Goal: Obtain resource: Download file/media

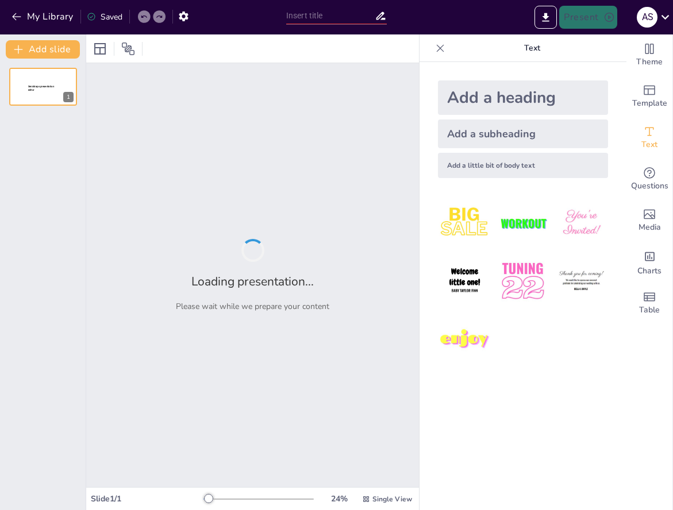
type input "The Role of Daily Physical Activity: Benefits for Lifelong Health and Fitness"
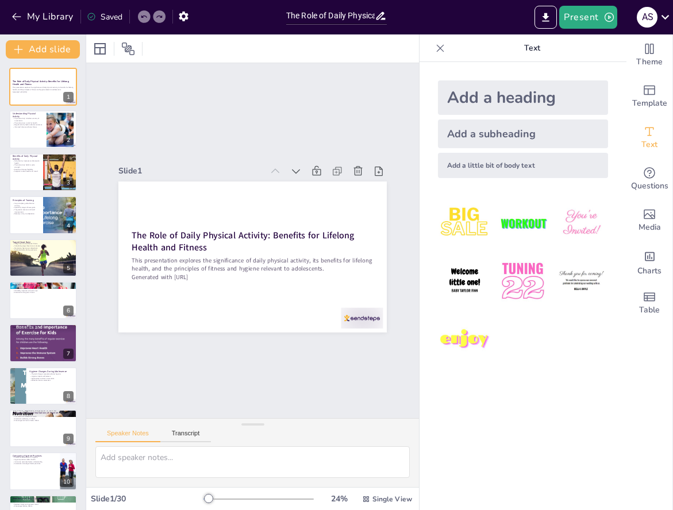
checkbox input "true"
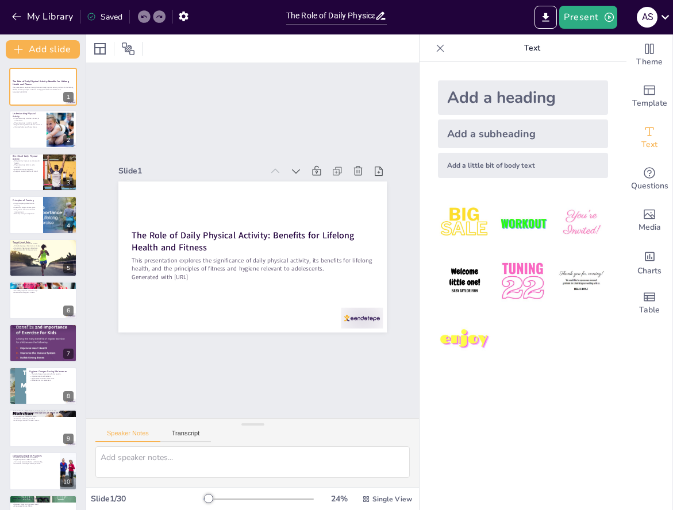
checkbox input "true"
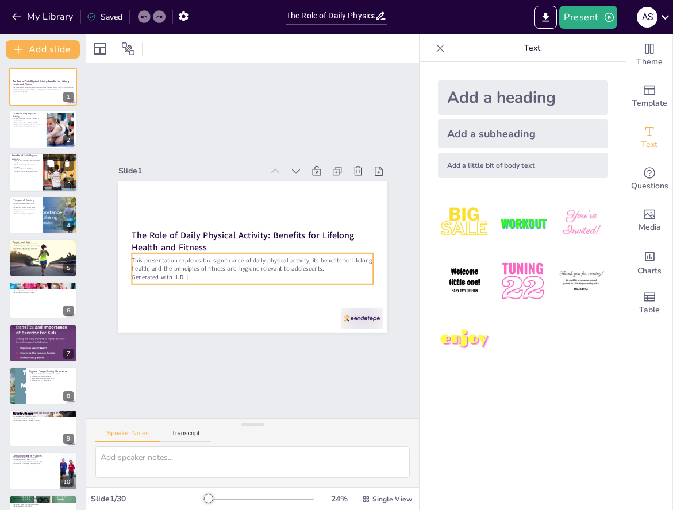
checkbox input "true"
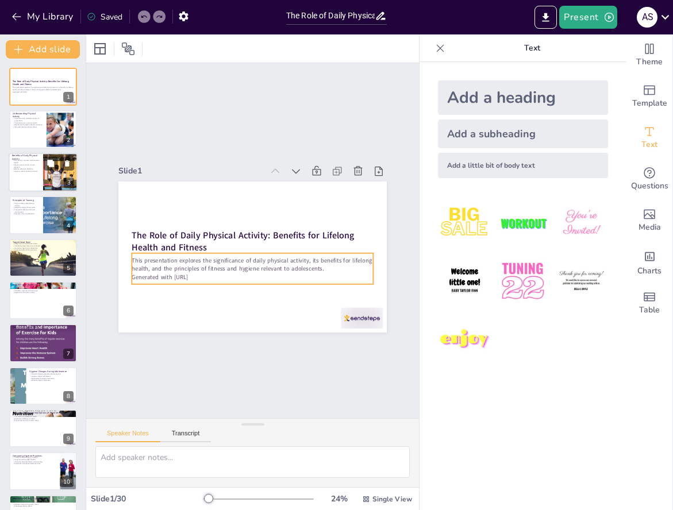
checkbox input "true"
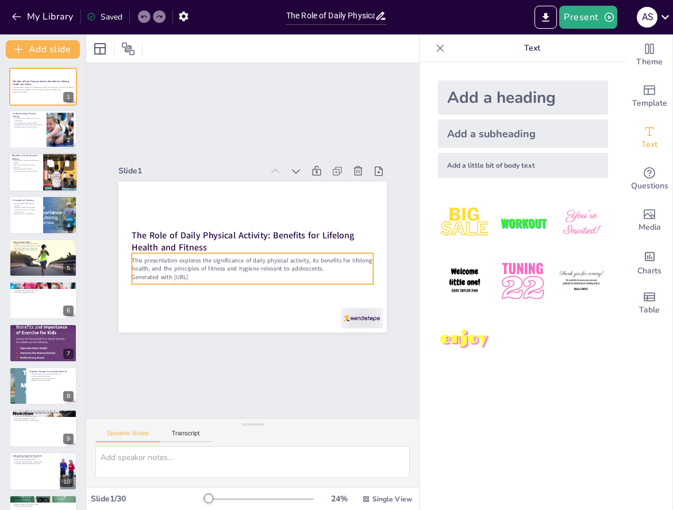
checkbox input "true"
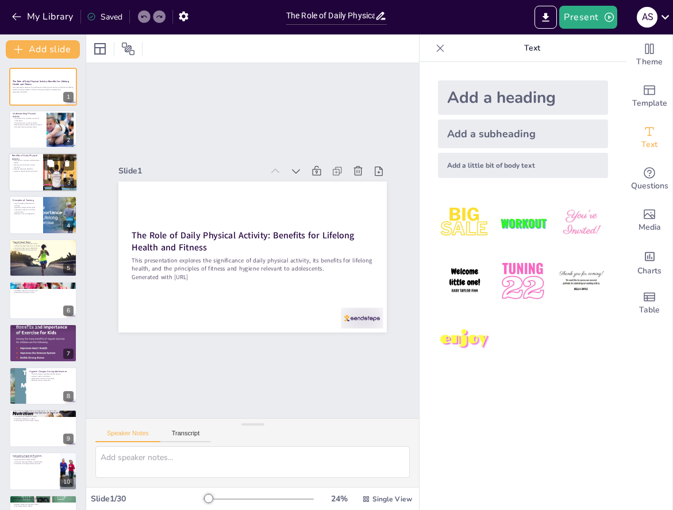
checkbox input "true"
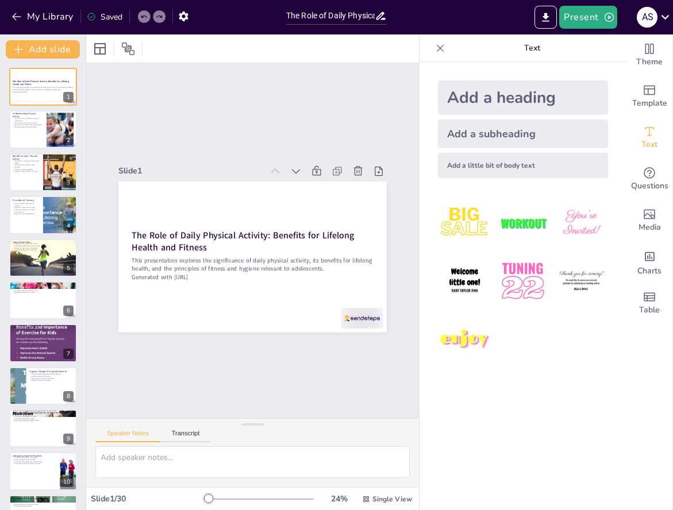
checkbox input "true"
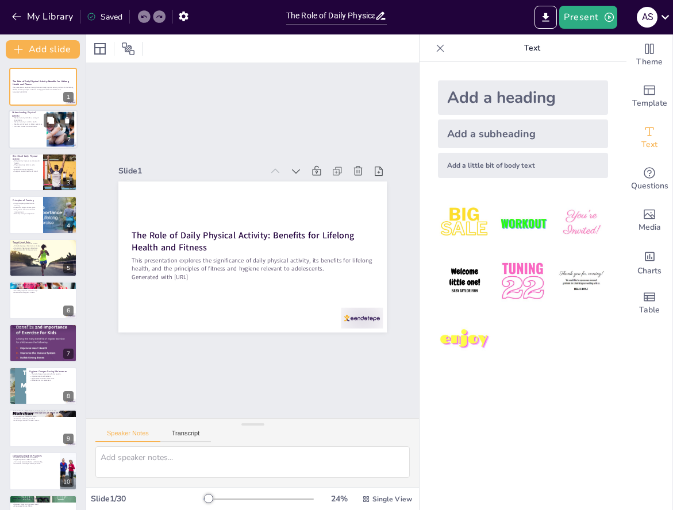
checkbox input "true"
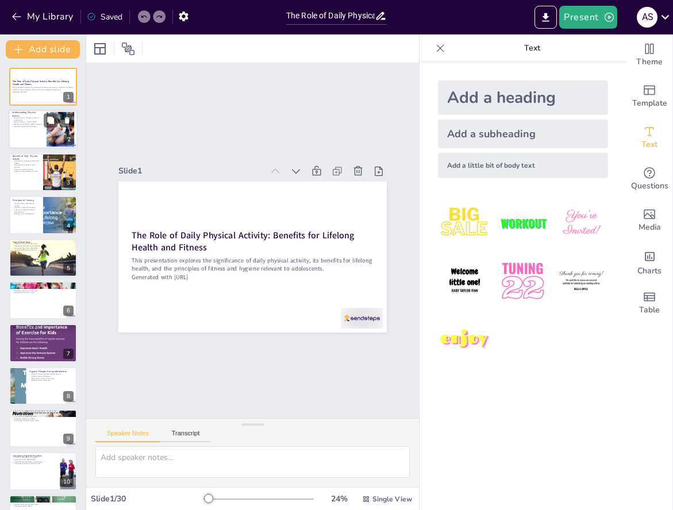
click at [19, 127] on p "Informed choices enhance fitness." at bounding box center [27, 127] width 31 height 2
type textarea "Physical activity is a broad term that includes any movement that requires ener…"
checkbox input "true"
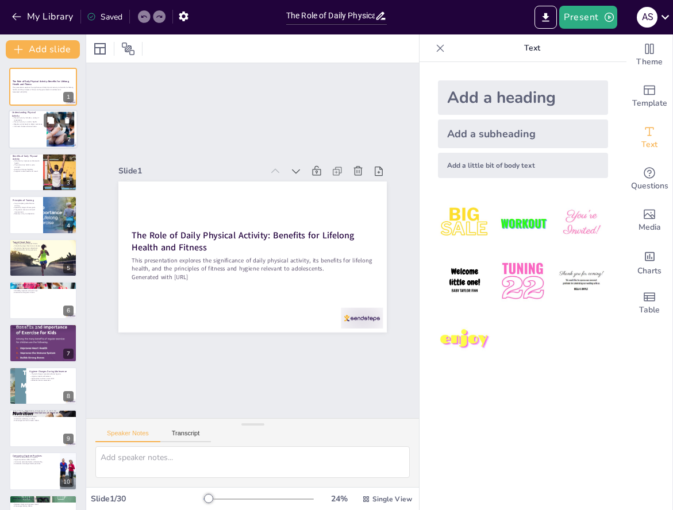
checkbox input "true"
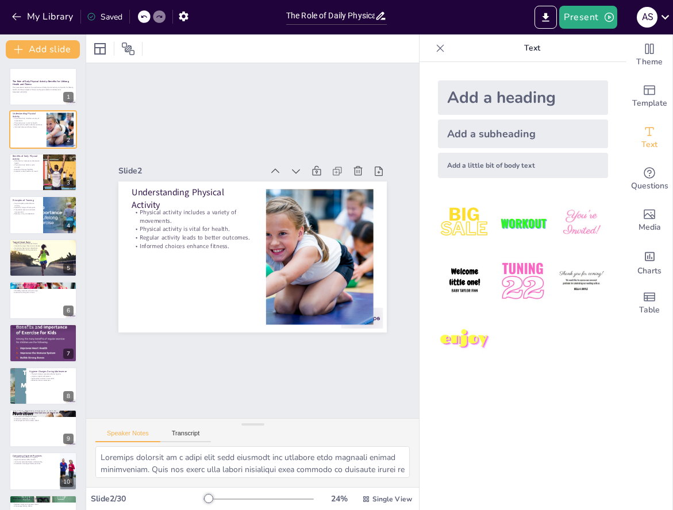
checkbox input "true"
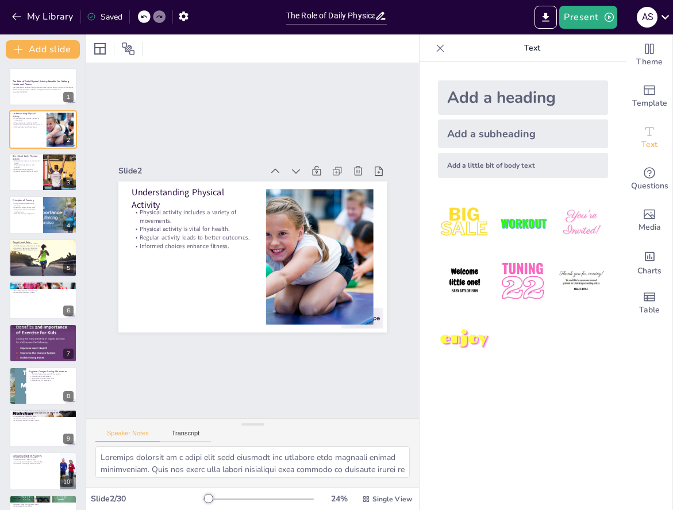
checkbox input "true"
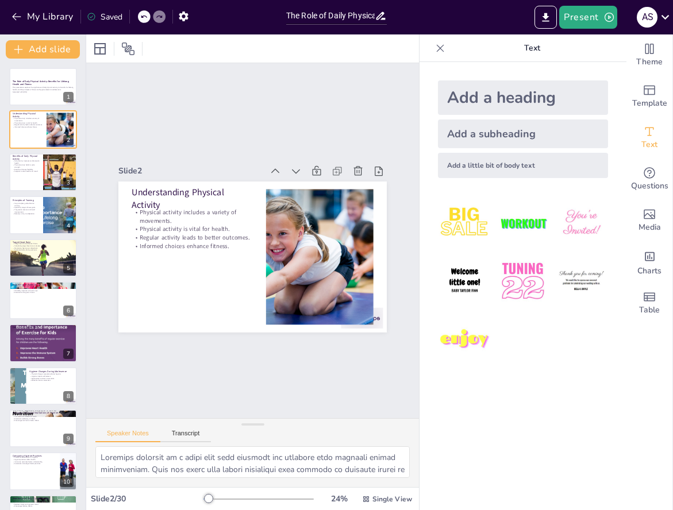
checkbox input "true"
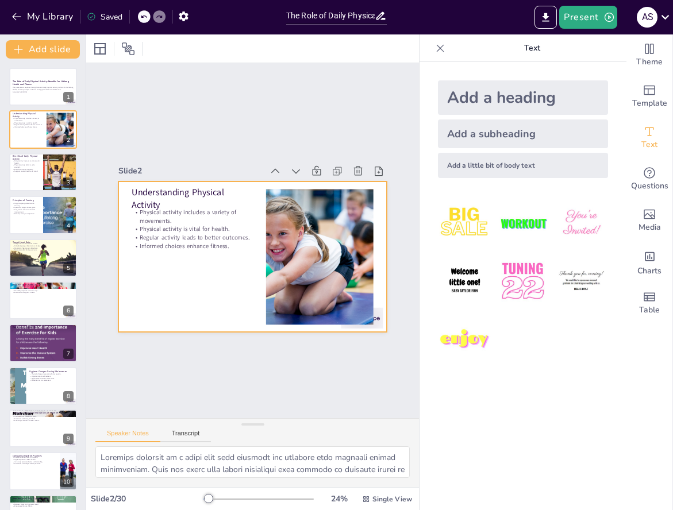
checkbox input "true"
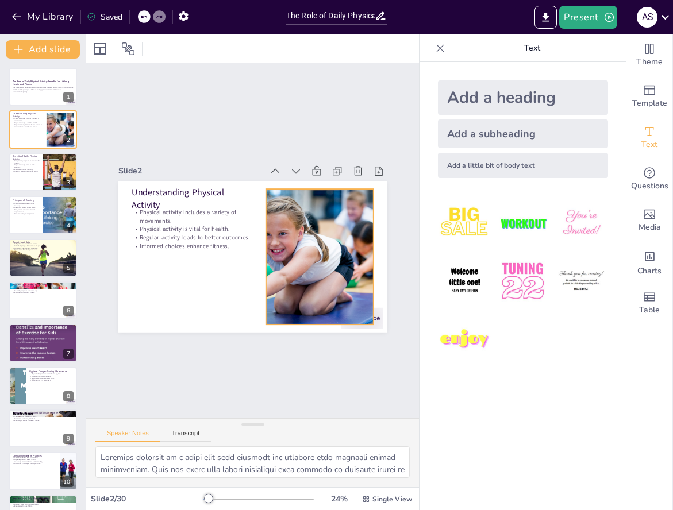
checkbox input "true"
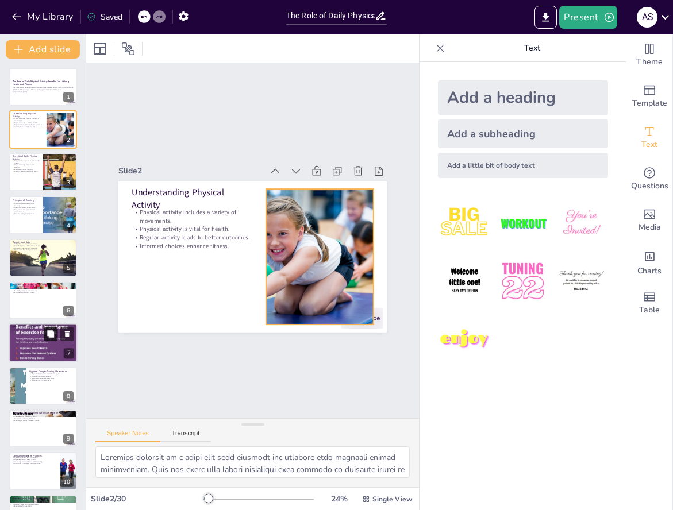
checkbox input "true"
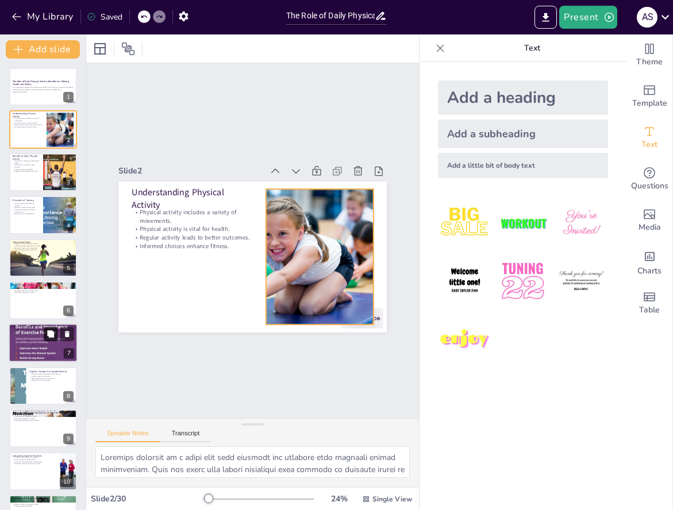
checkbox input "true"
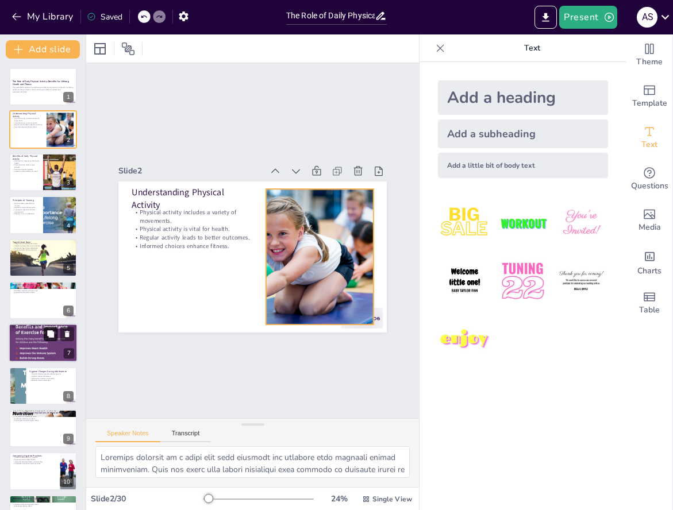
checkbox input "true"
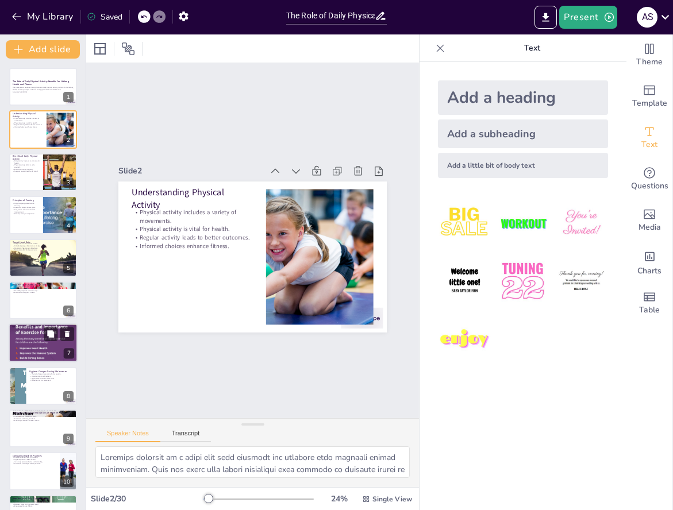
checkbox input "true"
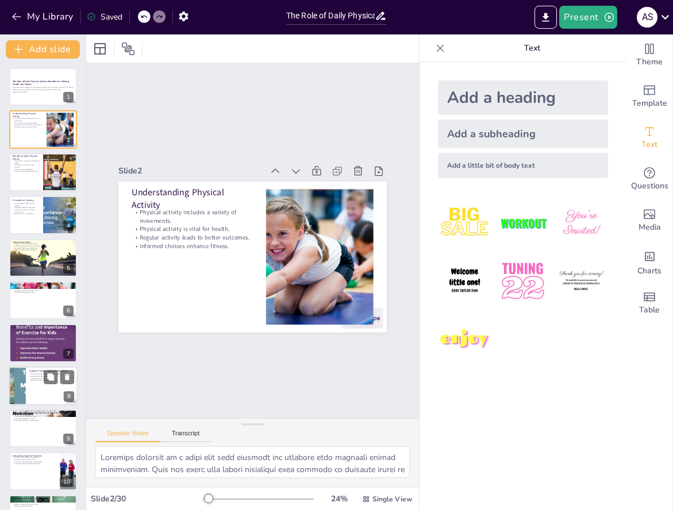
checkbox input "true"
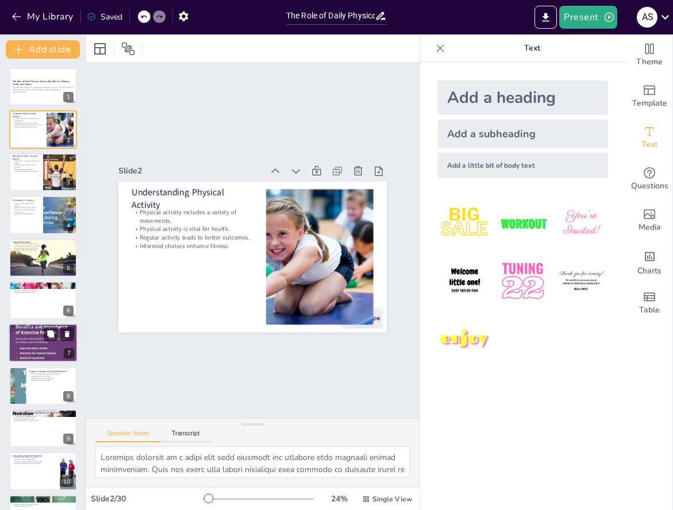
checkbox input "true"
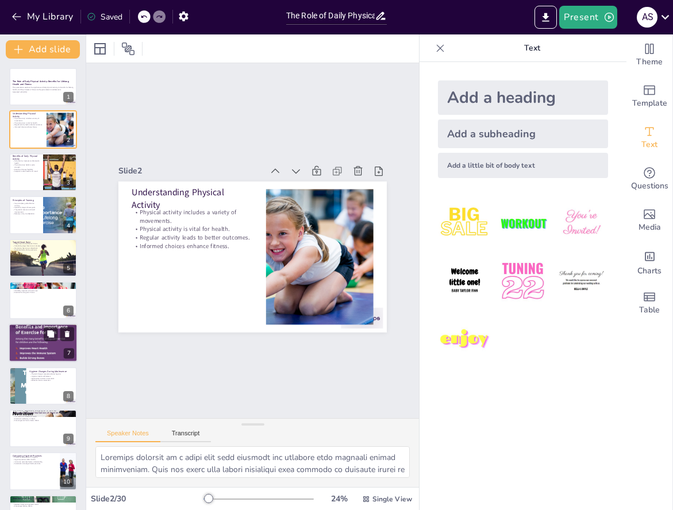
checkbox input "true"
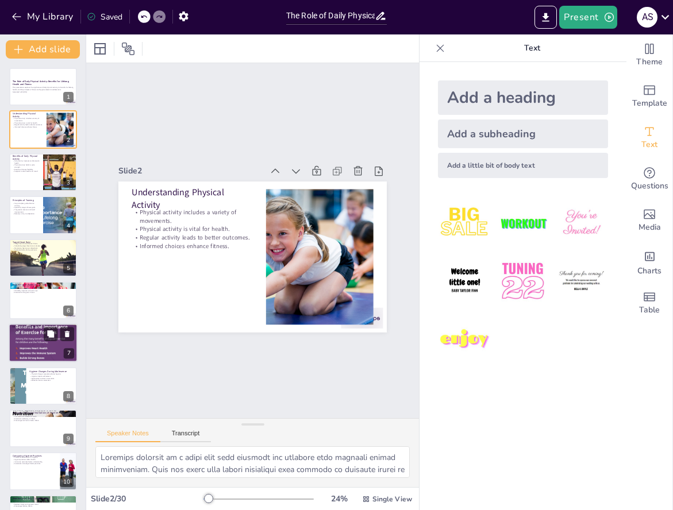
checkbox input "true"
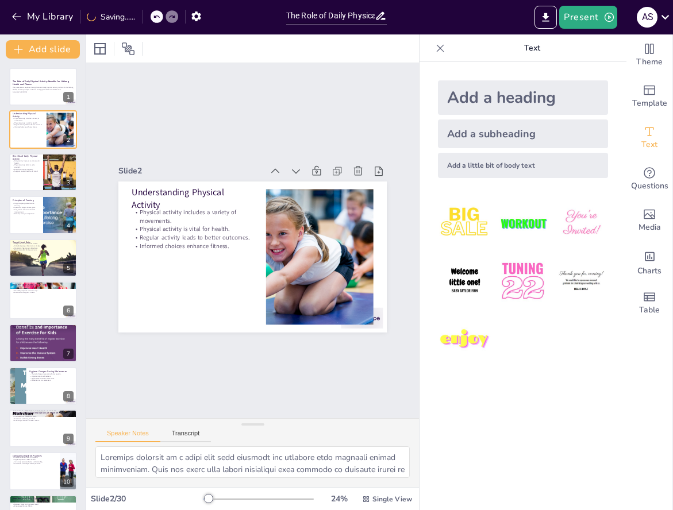
checkbox input "true"
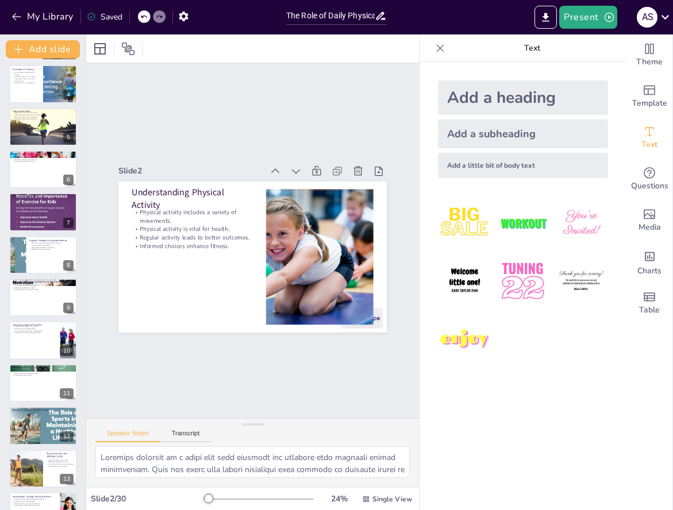
scroll to position [-1, 0]
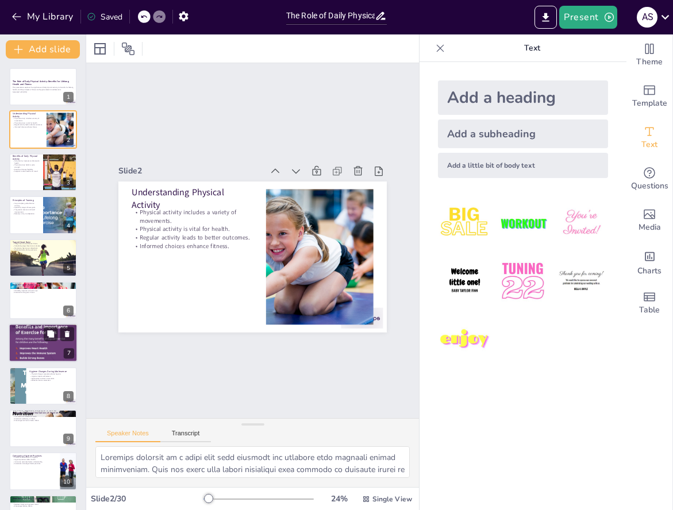
checkbox input "true"
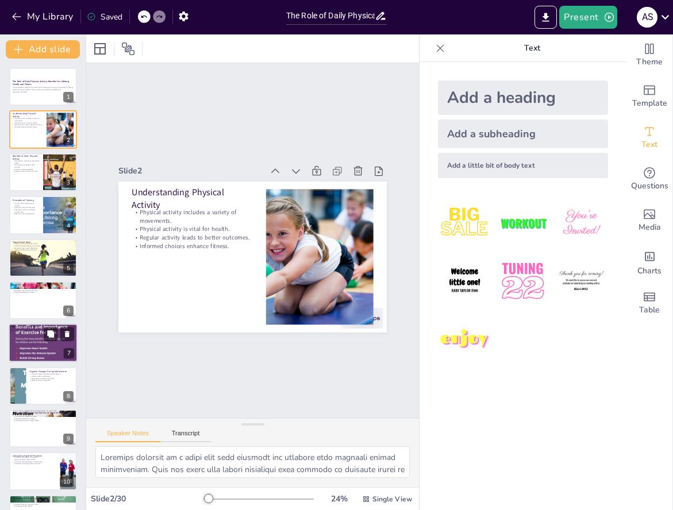
scroll to position [0, 0]
checkbox input "true"
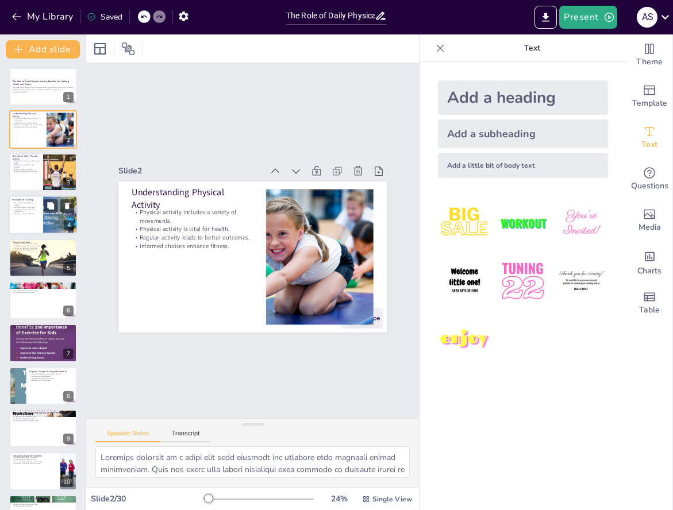
checkbox input "true"
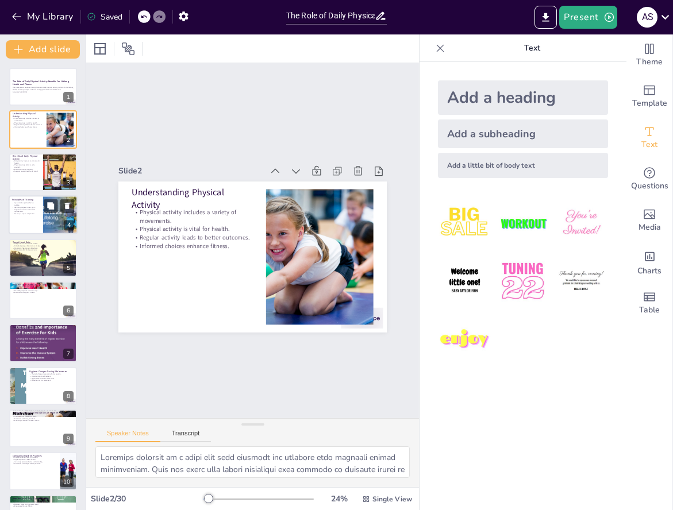
checkbox input "true"
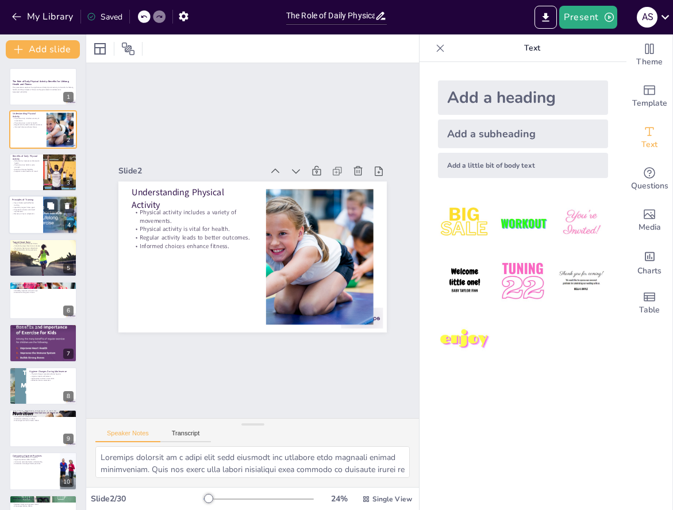
checkbox input "true"
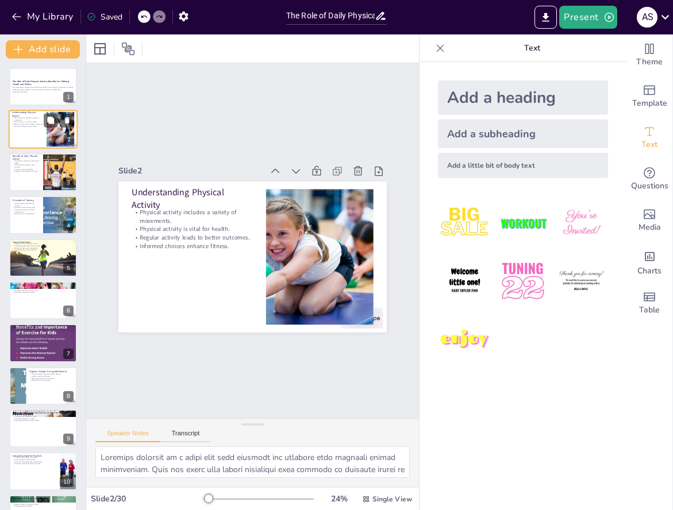
checkbox input "true"
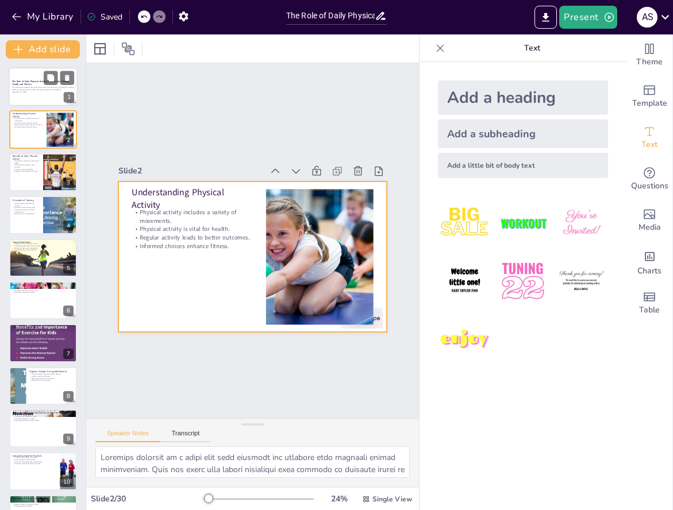
checkbox input "true"
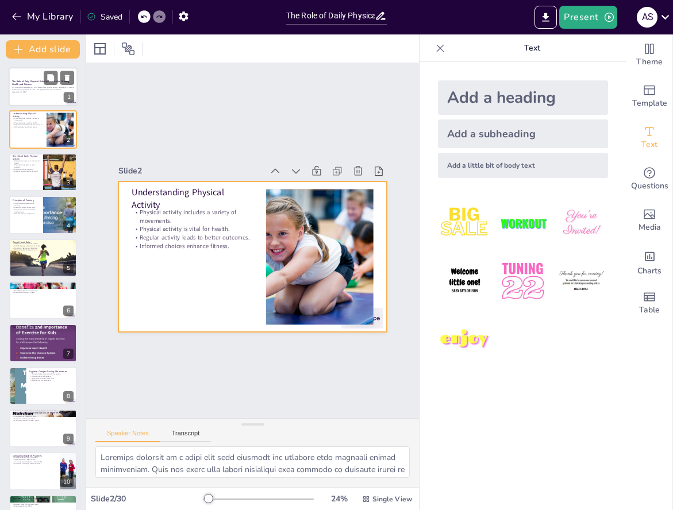
checkbox input "true"
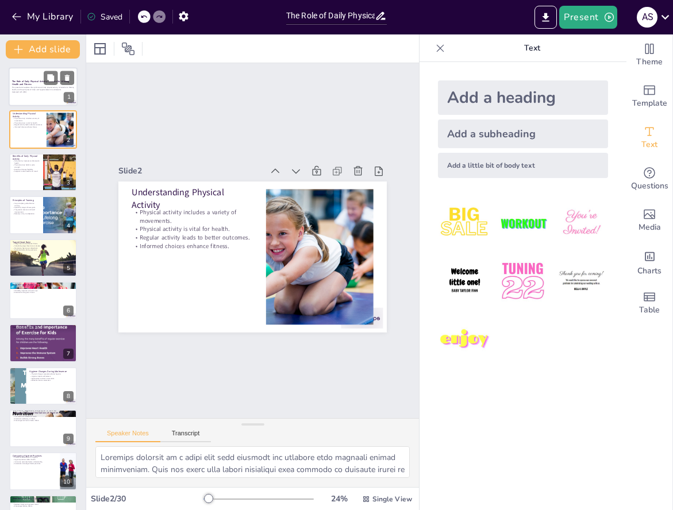
checkbox input "true"
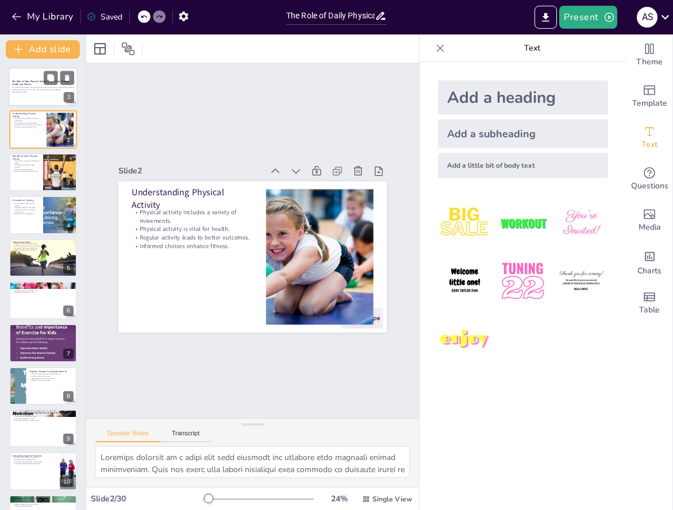
checkbox input "true"
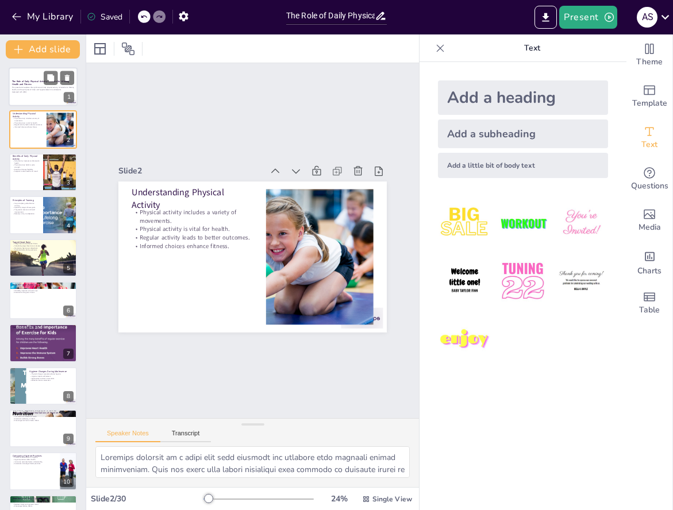
checkbox input "true"
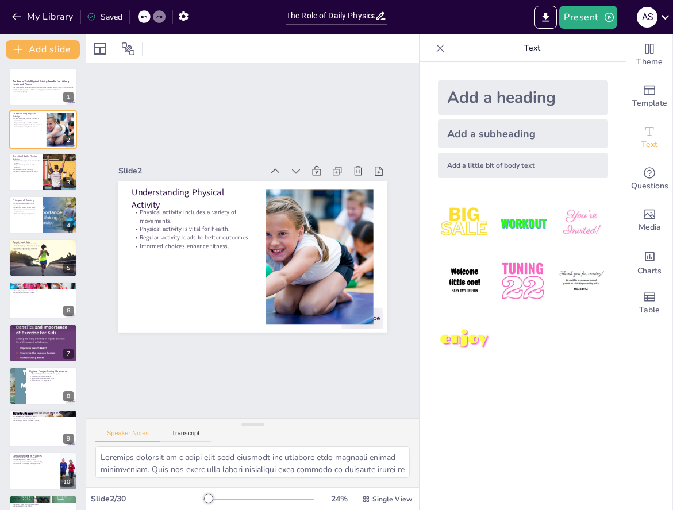
checkbox input "true"
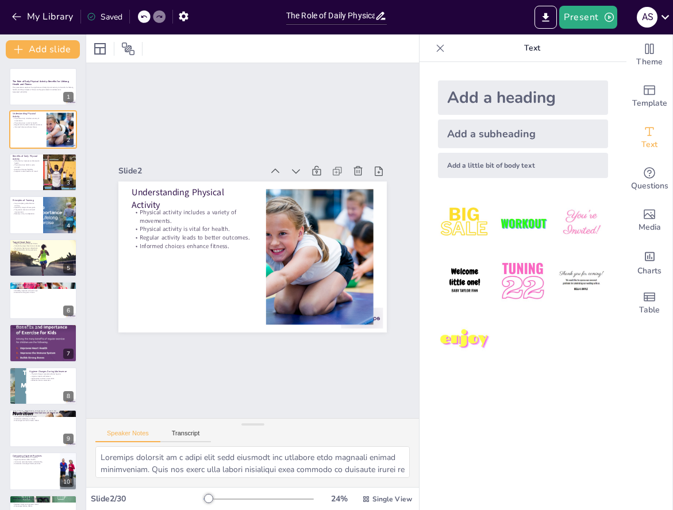
checkbox input "true"
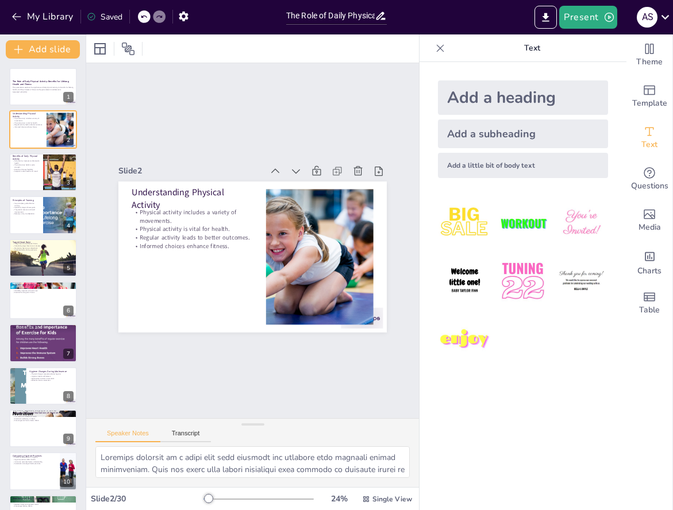
checkbox input "true"
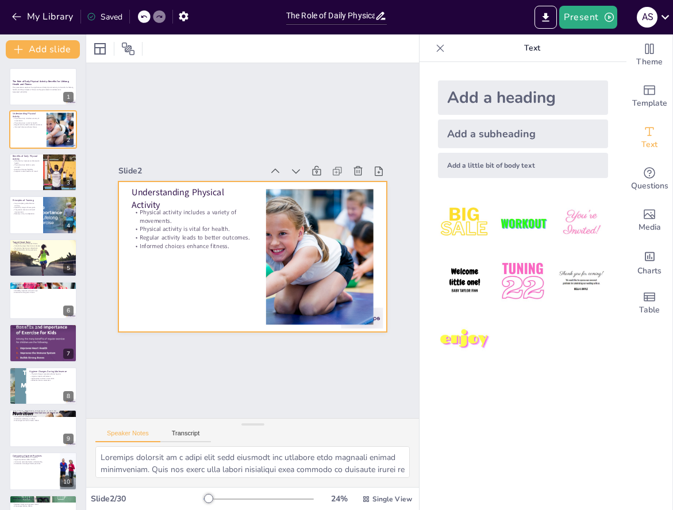
checkbox input "true"
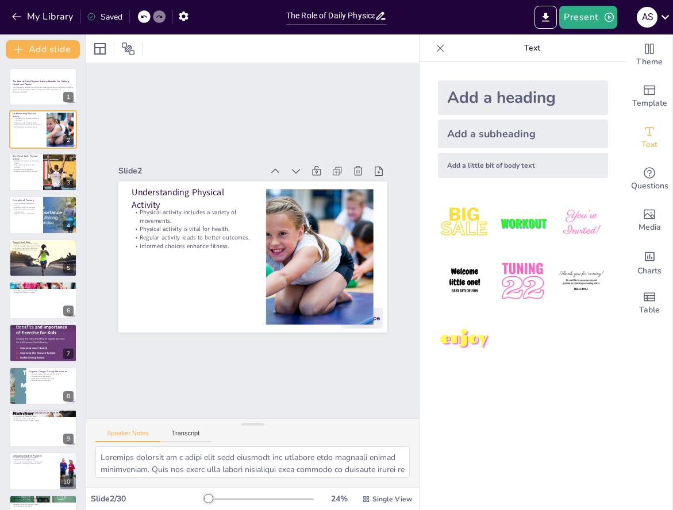
checkbox input "true"
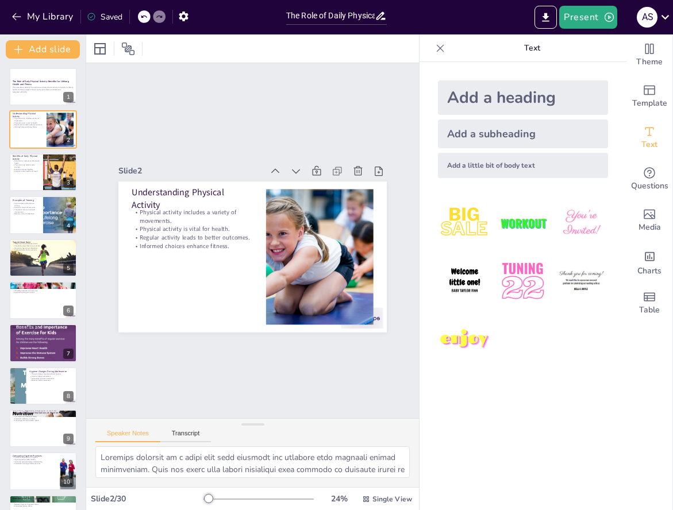
checkbox input "true"
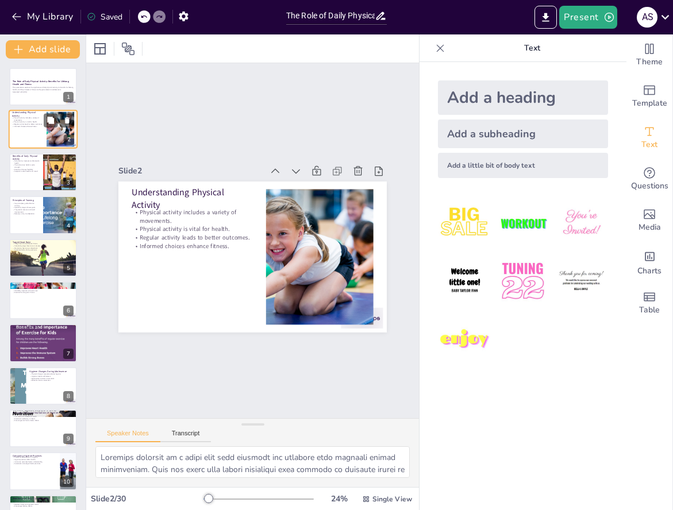
checkbox input "true"
click at [26, 88] on p "This presentation explores the significance of daily physical activity, its ben…" at bounding box center [43, 89] width 62 height 4
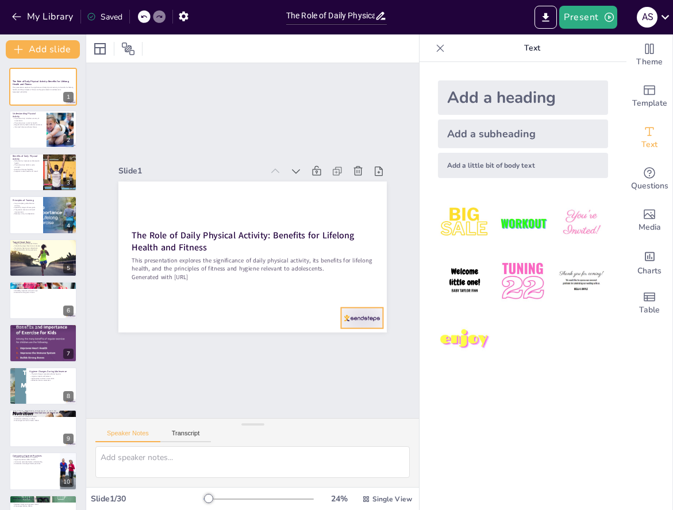
click at [372, 322] on div at bounding box center [362, 317] width 42 height 21
click at [41, 138] on div at bounding box center [43, 129] width 69 height 39
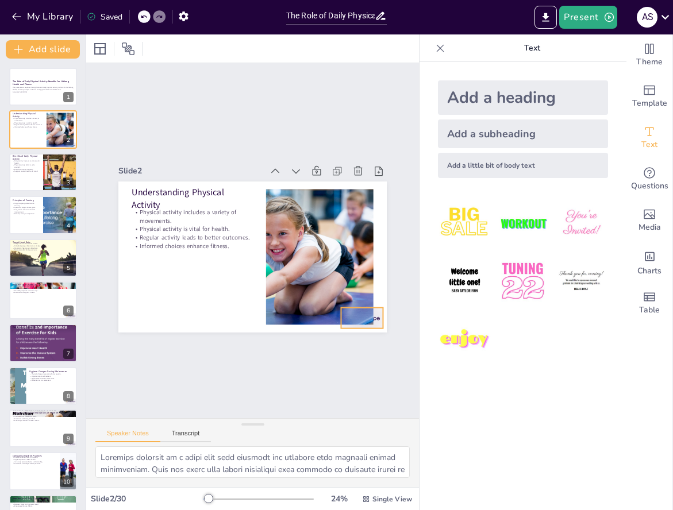
click at [379, 323] on div at bounding box center [362, 317] width 42 height 21
click at [44, 176] on div at bounding box center [60, 172] width 57 height 39
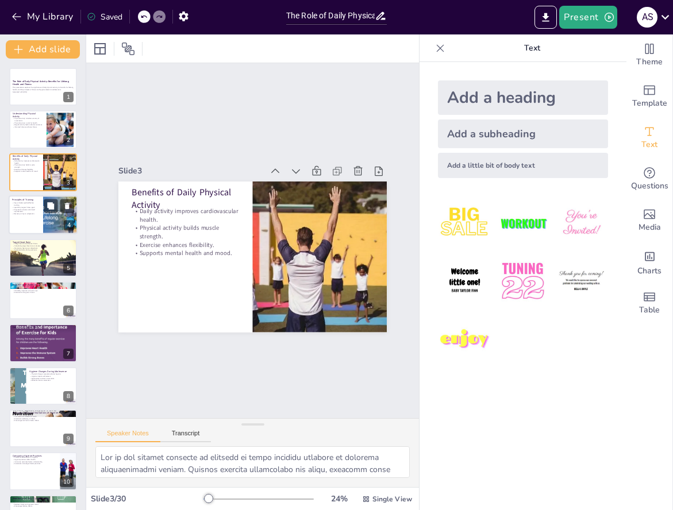
click at [29, 212] on p "Progression ensures continued improvement." at bounding box center [26, 211] width 28 height 4
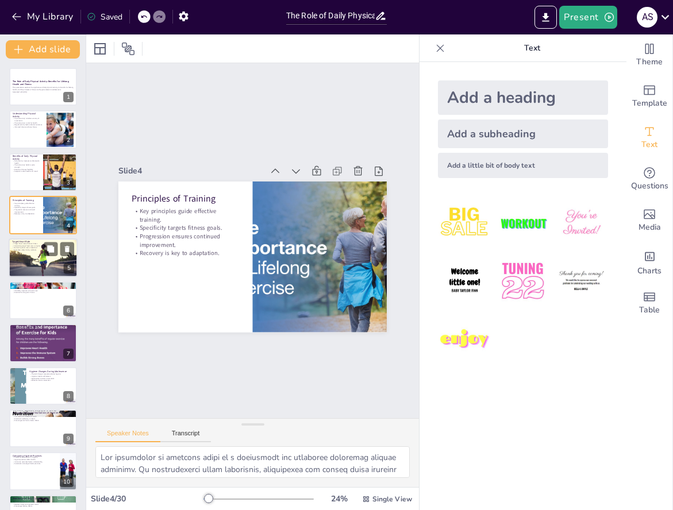
click at [30, 260] on div at bounding box center [43, 258] width 69 height 46
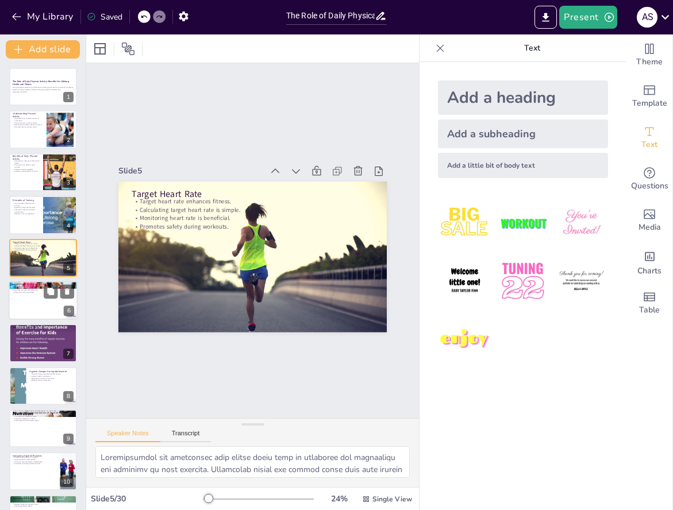
click at [34, 318] on div at bounding box center [43, 300] width 69 height 39
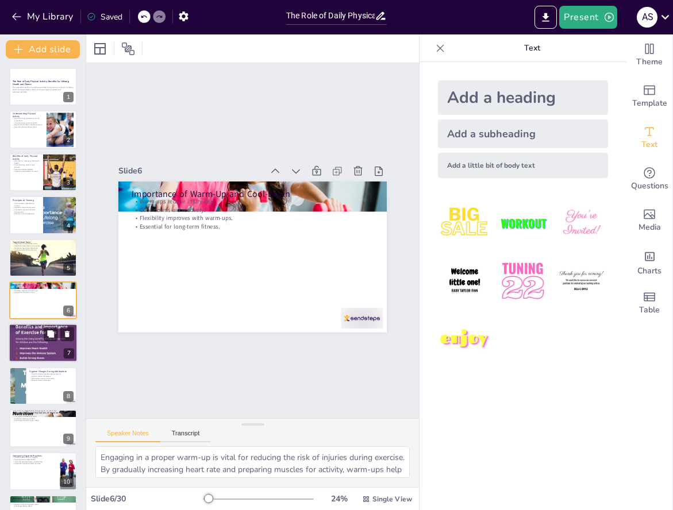
scroll to position [16, 0]
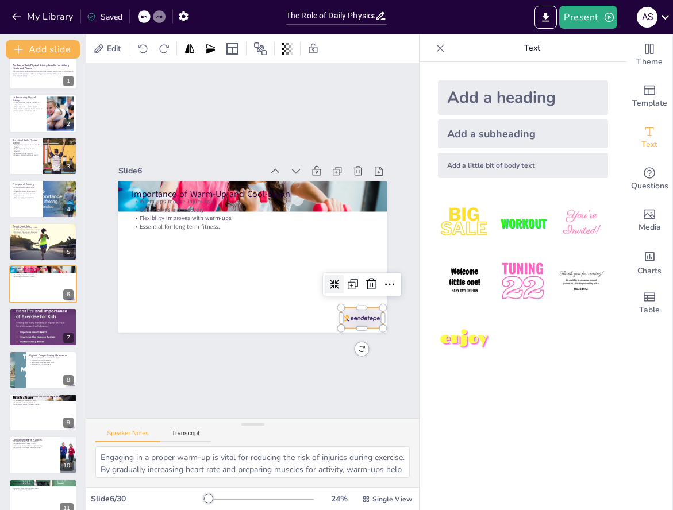
click at [356, 331] on div at bounding box center [333, 347] width 47 height 33
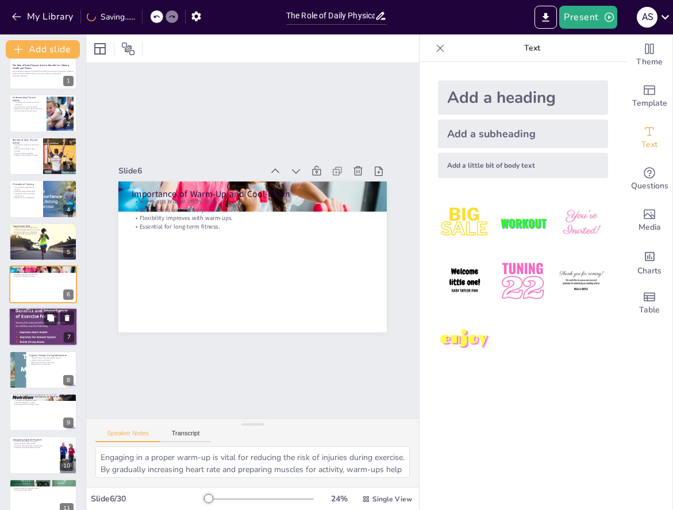
click at [55, 341] on div at bounding box center [43, 327] width 69 height 104
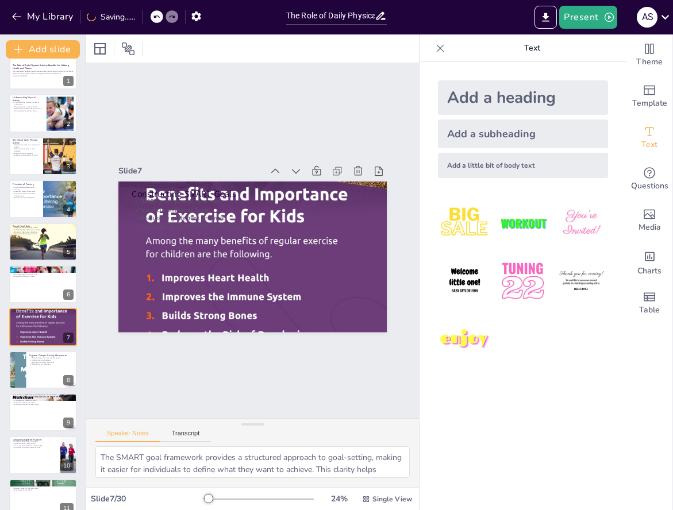
scroll to position [59, 0]
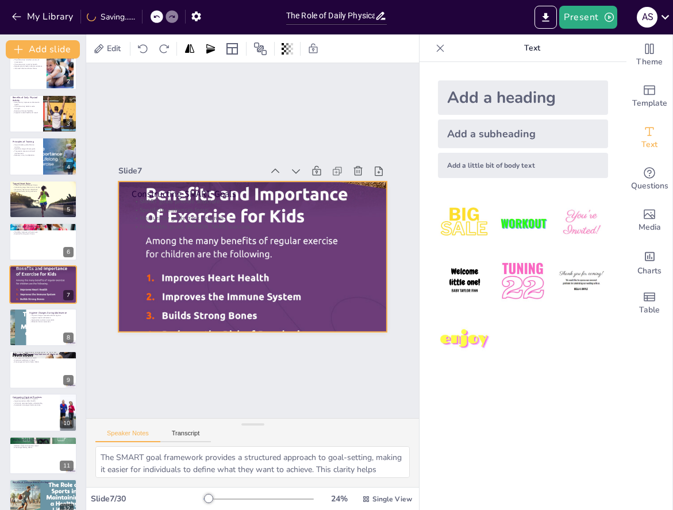
click at [222, 286] on div at bounding box center [252, 257] width 268 height 402
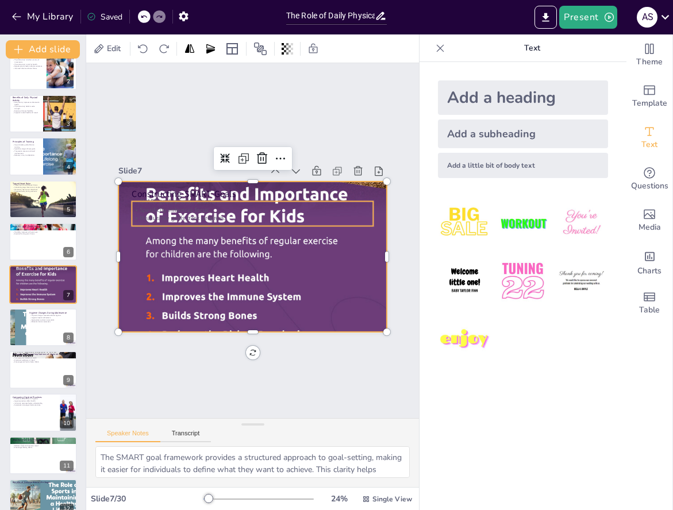
click at [211, 214] on p "Measurable goals track progress." at bounding box center [252, 218] width 241 height 9
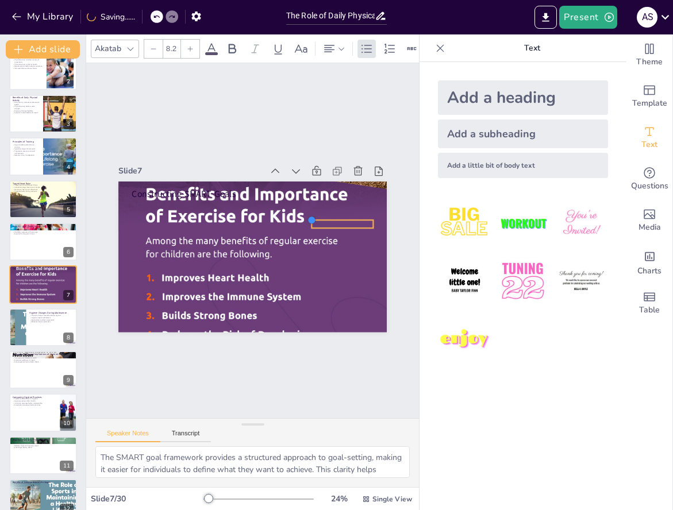
drag, startPoint x: 132, startPoint y: 201, endPoint x: 312, endPoint y: 253, distance: 187.1
click at [312, 253] on div "Constructing SMART Goals SMART goals provide structure. Specificity enhances fo…" at bounding box center [252, 257] width 268 height 151
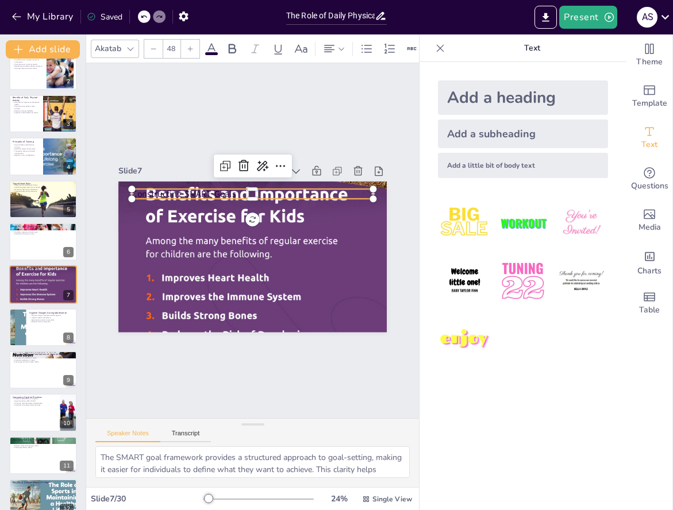
click at [222, 194] on p "Constructing SMART Goals" at bounding box center [257, 194] width 241 height 38
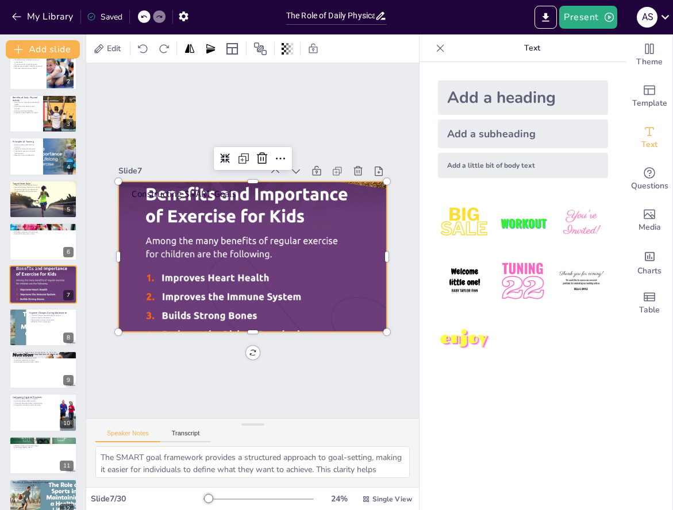
click at [186, 254] on div at bounding box center [252, 257] width 268 height 402
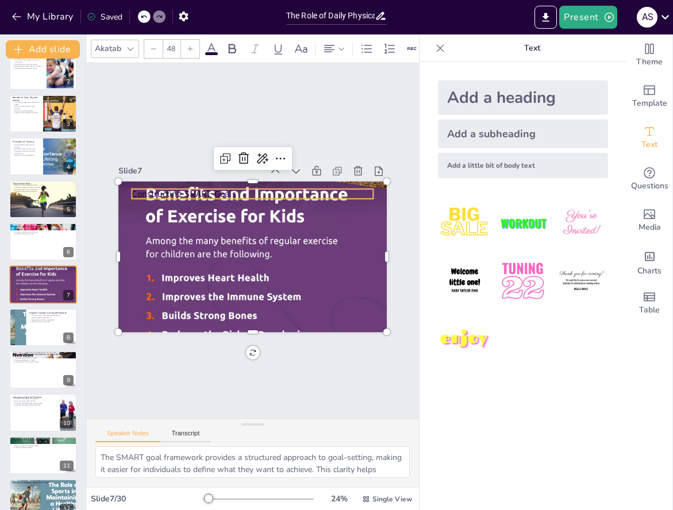
click at [191, 198] on p "Constructing SMART Goals" at bounding box center [252, 194] width 241 height 13
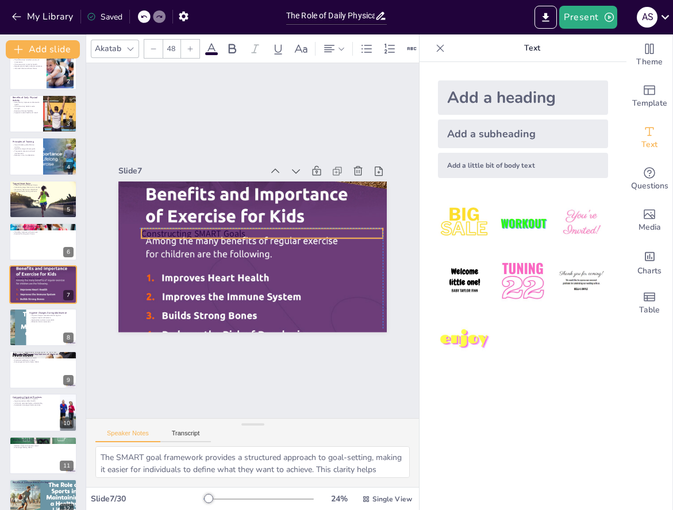
drag, startPoint x: 364, startPoint y: 198, endPoint x: 372, endPoint y: 240, distance: 42.7
click at [372, 182] on div "Constructing SMART Goals SMART goals provide structure. Specificity enhances fo…" at bounding box center [252, 182] width 268 height 0
drag, startPoint x: 142, startPoint y: 230, endPoint x: 222, endPoint y: 241, distance: 80.7
click at [222, 241] on div "Constructing SMART Goals SMART goals provide structure. Specificity enhances fo…" at bounding box center [252, 257] width 268 height 151
click at [354, 242] on div at bounding box center [301, 244] width 161 height 9
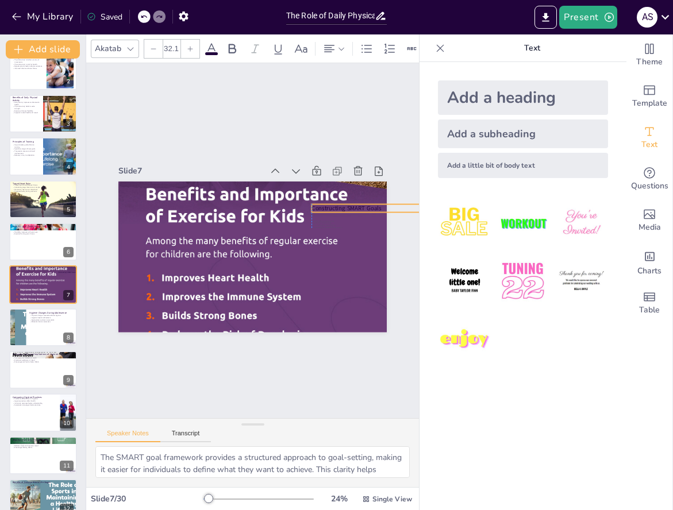
drag, startPoint x: 351, startPoint y: 234, endPoint x: 441, endPoint y: 207, distance: 93.8
click at [441, 207] on div "Document fonts Akatab Recently used Mulish Akatab Popular fonts Lato Montserrat…" at bounding box center [336, 272] width 673 height 476
click at [288, 117] on div "Slide 1 The Role of Daily Physical Activity: Benefits for Lifelong Health and F…" at bounding box center [252, 240] width 333 height 355
click at [38, 327] on div at bounding box center [43, 327] width 69 height 39
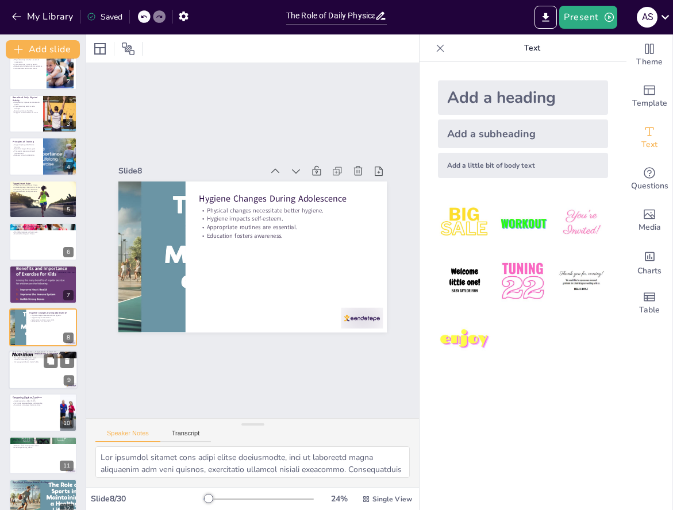
scroll to position [101, 0]
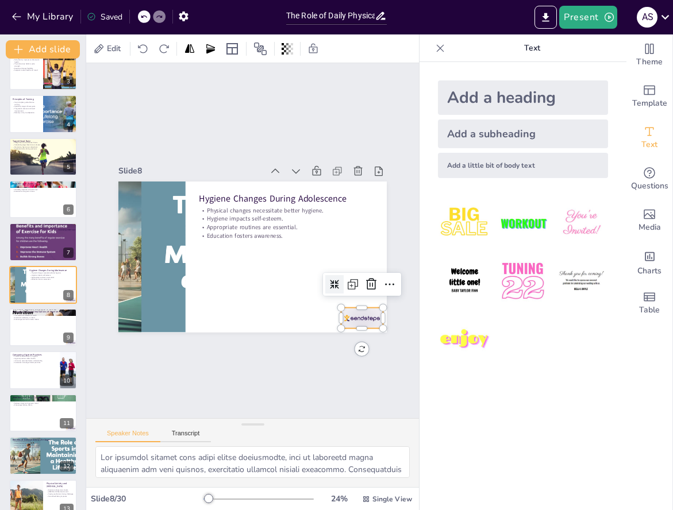
click at [347, 314] on div at bounding box center [362, 317] width 42 height 21
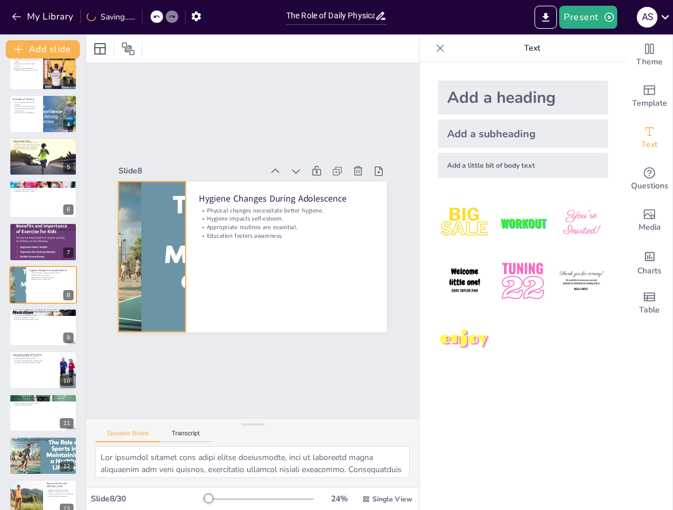
click at [160, 237] on div at bounding box center [152, 257] width 357 height 151
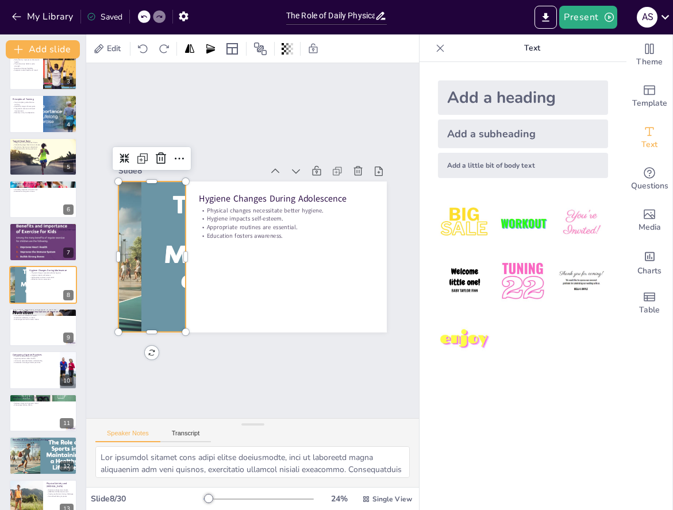
click at [213, 133] on div "Slide 1 The Role of Daily Physical Activity: Benefits for Lifelong Health and F…" at bounding box center [252, 240] width 333 height 355
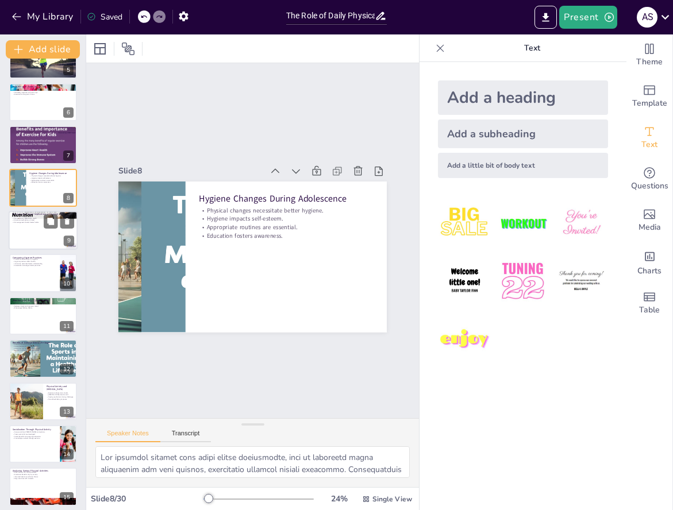
click at [29, 245] on div at bounding box center [43, 230] width 69 height 39
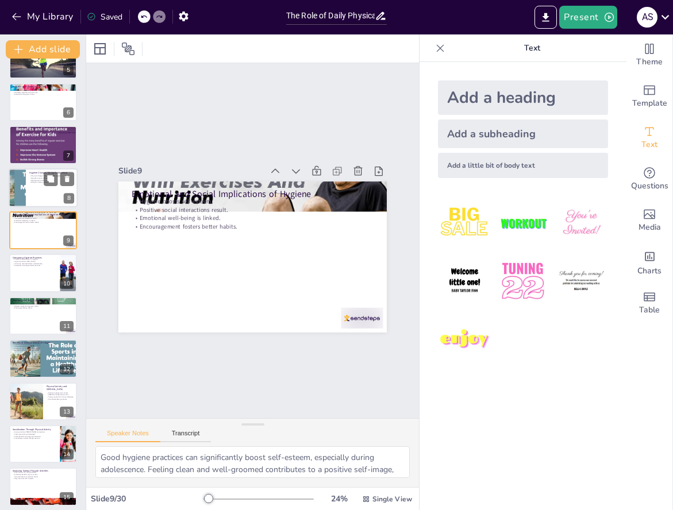
scroll to position [144, 0]
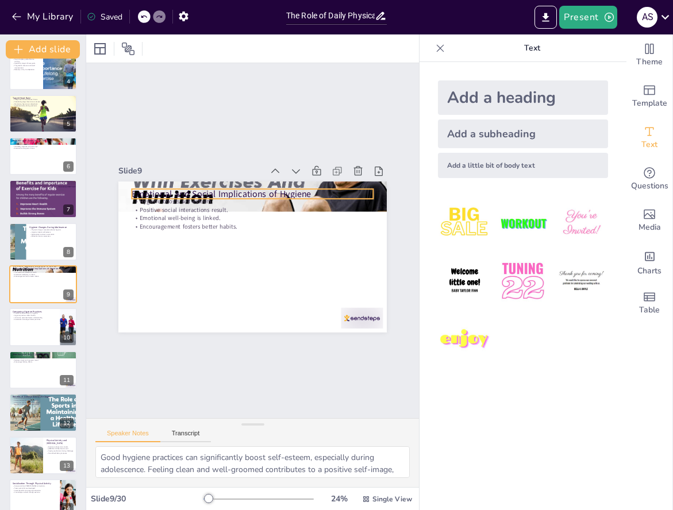
click at [226, 188] on div "Emotional and Social Implications of Hygiene Hygiene boosts self-esteem. Positi…" at bounding box center [252, 257] width 268 height 151
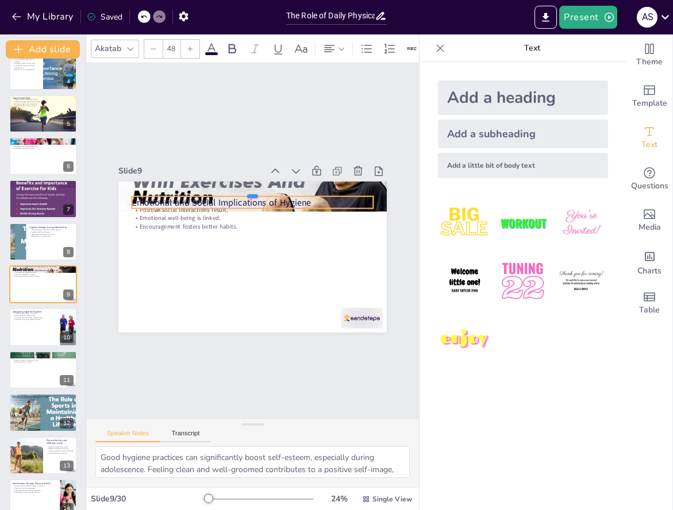
drag, startPoint x: 229, startPoint y: 188, endPoint x: 229, endPoint y: 212, distance: 23.6
click at [229, 212] on div "Emotional and Social Implications of Hygiene Hygiene boosts self-esteem. Positi…" at bounding box center [252, 257] width 268 height 151
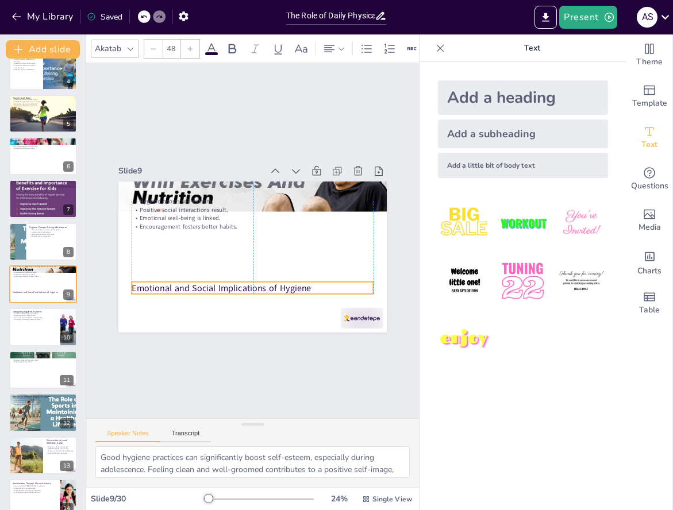
drag, startPoint x: 245, startPoint y: 202, endPoint x: 243, endPoint y: 287, distance: 85.6
click at [243, 182] on div "Emotional and Social Implications of Hygiene Hygiene boosts self-esteem. Positi…" at bounding box center [252, 182] width 268 height 0
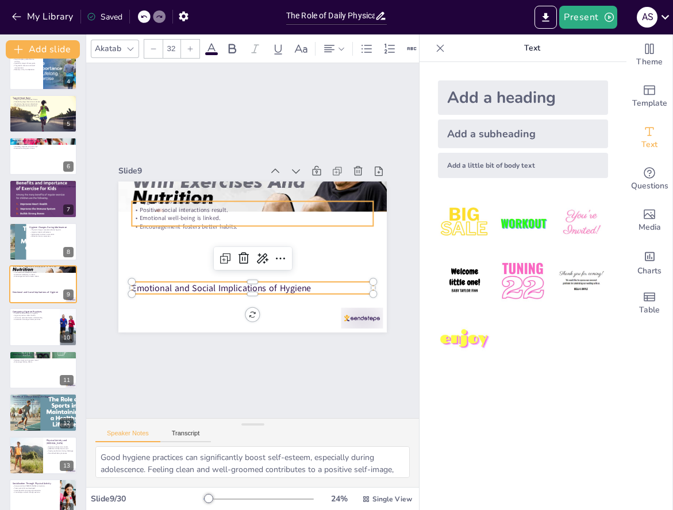
click at [221, 218] on p "Emotional well-being is linked." at bounding box center [252, 218] width 241 height 9
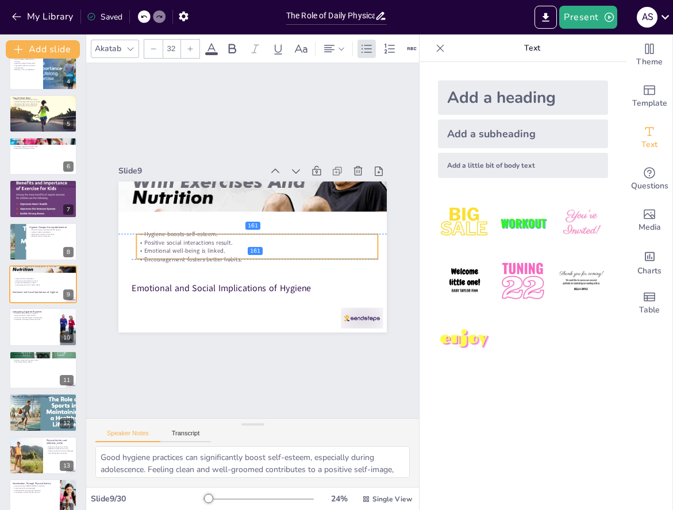
drag, startPoint x: 234, startPoint y: 203, endPoint x: 239, endPoint y: 239, distance: 35.9
click at [239, 239] on div "Hygiene boosts self-esteem. Positive social interactions result. Emotional well…" at bounding box center [256, 246] width 241 height 33
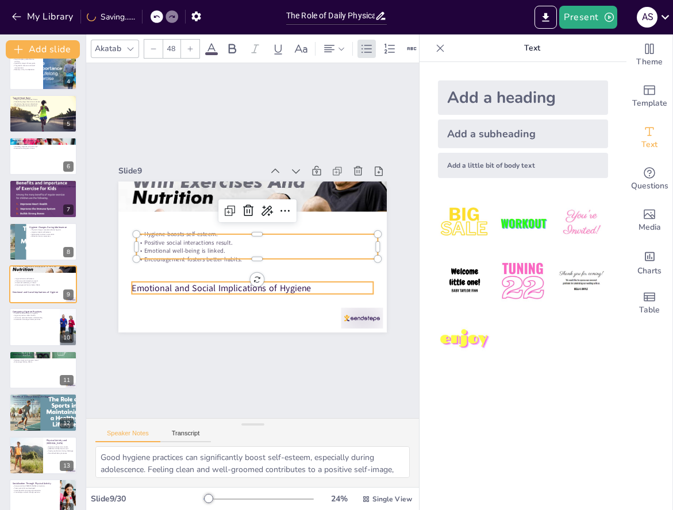
click at [240, 283] on p "Emotional and Social Implications of Hygiene" at bounding box center [252, 287] width 241 height 13
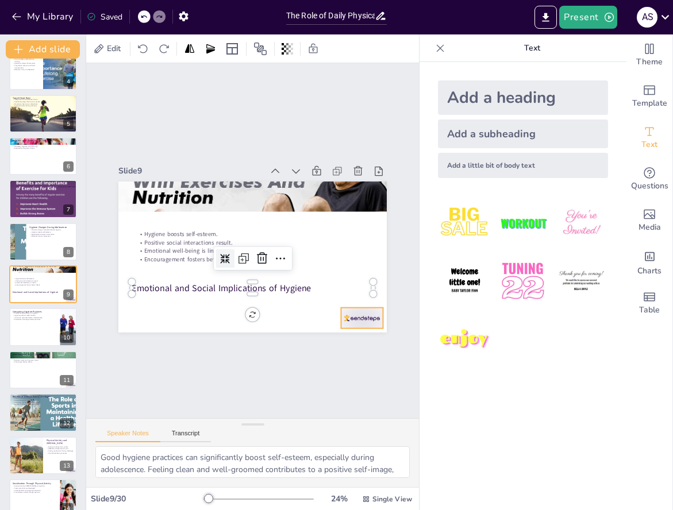
click at [346, 310] on div at bounding box center [362, 317] width 42 height 21
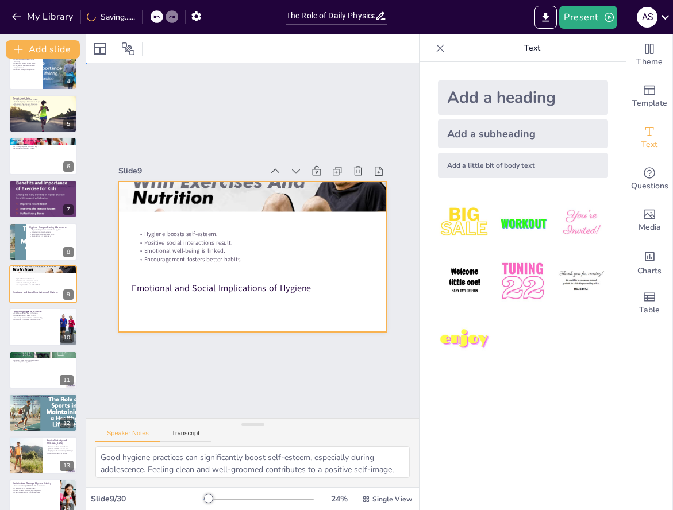
click at [273, 278] on div at bounding box center [251, 257] width 283 height 178
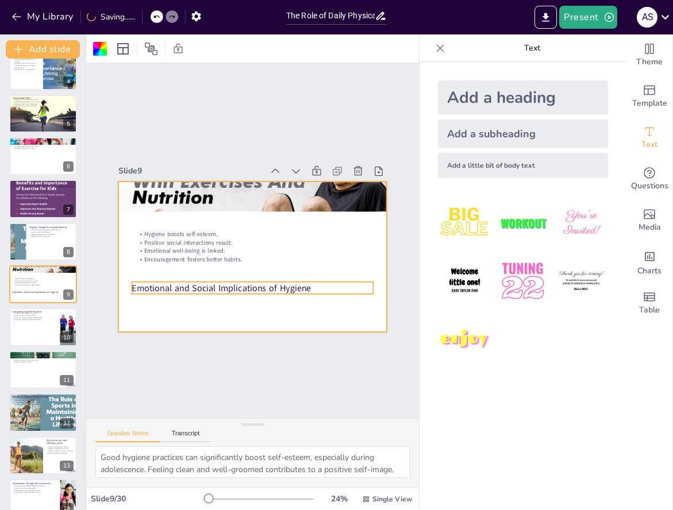
click at [273, 285] on p "Emotional and Social Implications of Hygiene" at bounding box center [252, 287] width 241 height 13
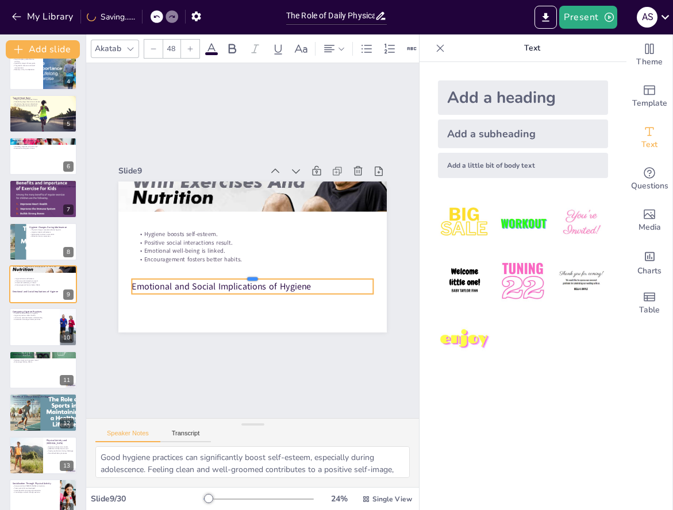
click at [277, 278] on div at bounding box center [252, 273] width 241 height 9
click at [326, 292] on p "Emotional and Social Implications of Hygiene" at bounding box center [252, 286] width 241 height 13
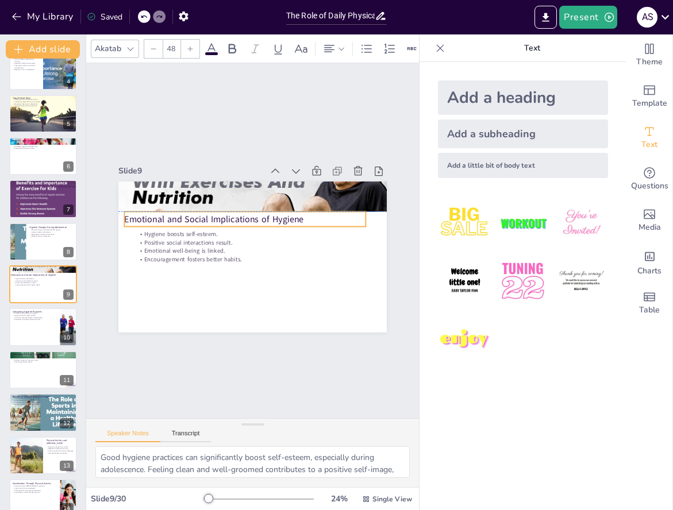
drag, startPoint x: 333, startPoint y: 291, endPoint x: 325, endPoint y: 223, distance: 68.2
click at [325, 223] on p "Emotional and Social Implications of Hygiene" at bounding box center [249, 218] width 239 height 63
click at [268, 132] on div "Slide 1 The Role of Daily Physical Activity: Benefits for Lifelong Health and F…" at bounding box center [252, 240] width 333 height 355
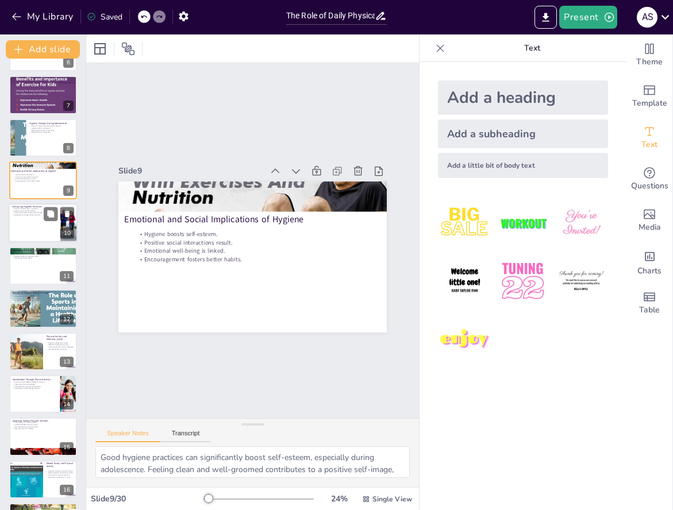
click at [36, 237] on div at bounding box center [43, 223] width 69 height 39
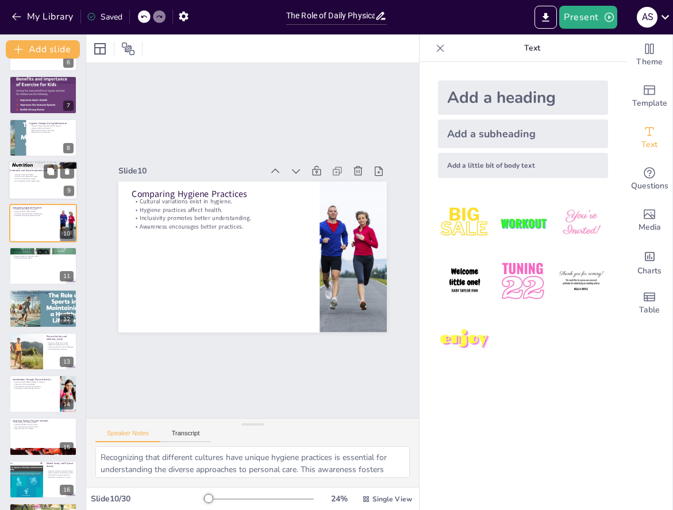
scroll to position [187, 0]
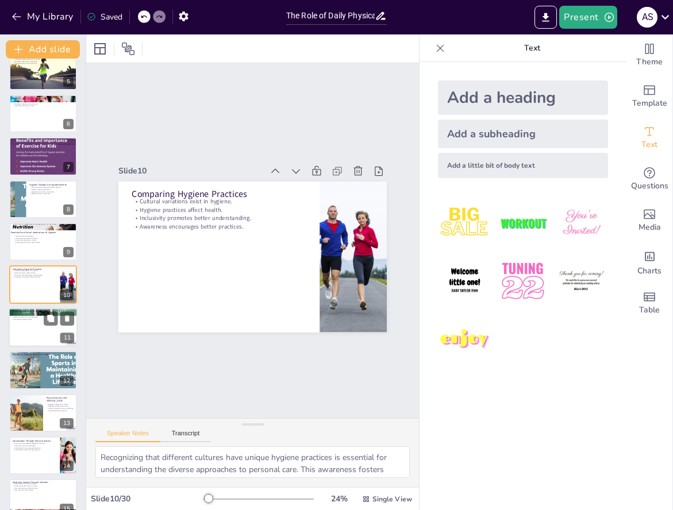
click at [38, 333] on div at bounding box center [43, 327] width 69 height 39
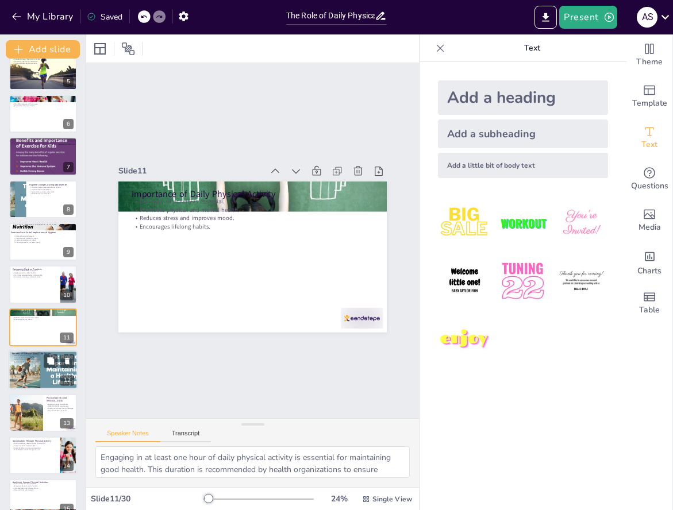
scroll to position [229, 0]
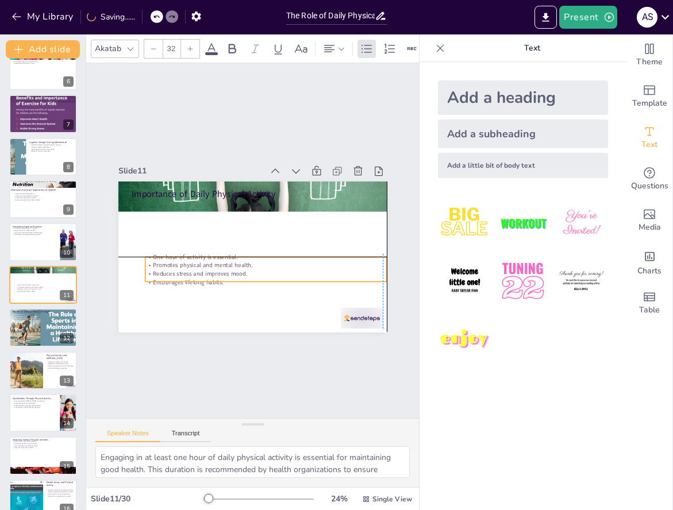
drag, startPoint x: 168, startPoint y: 199, endPoint x: 177, endPoint y: 251, distance: 53.1
click at [177, 182] on div "Importance of Daily Physical Activity One hour of activity is essential. Promot…" at bounding box center [252, 182] width 268 height 0
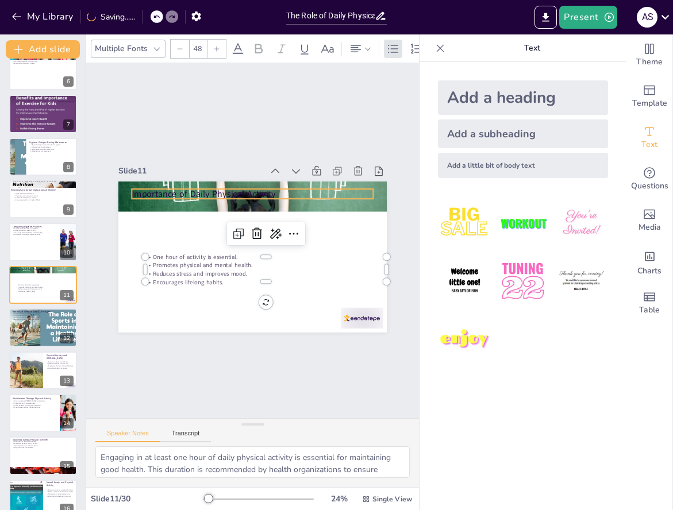
click at [175, 196] on p "Importance of Daily Physical Activity" at bounding box center [257, 194] width 241 height 38
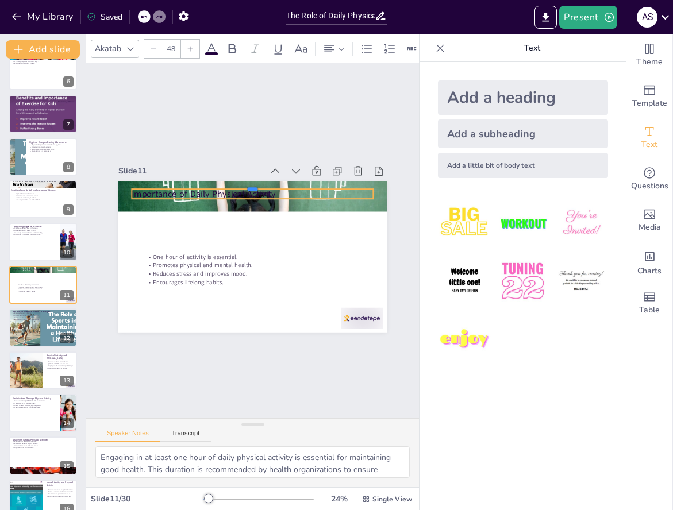
click at [191, 187] on div at bounding box center [258, 184] width 241 height 34
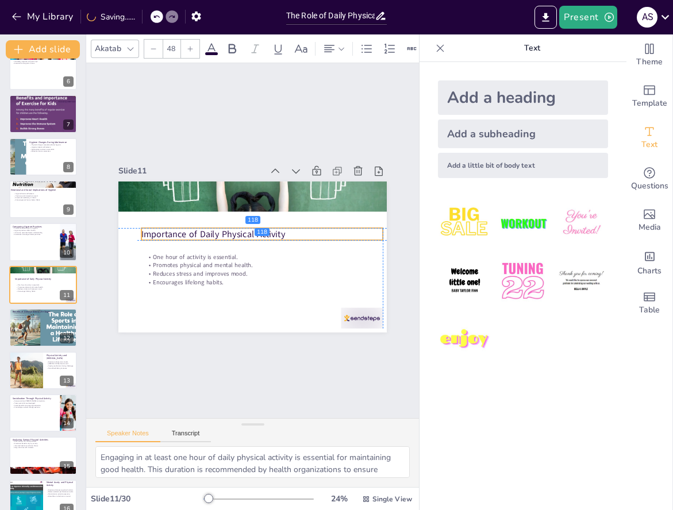
drag, startPoint x: 202, startPoint y: 198, endPoint x: 208, endPoint y: 238, distance: 40.0
click at [208, 238] on p "Importance of Daily Physical Activity" at bounding box center [263, 237] width 233 height 87
click at [195, 149] on div "Slide 1 The Role of Daily Physical Activity: Benefits for Lifelong Health and F…" at bounding box center [252, 240] width 268 height 183
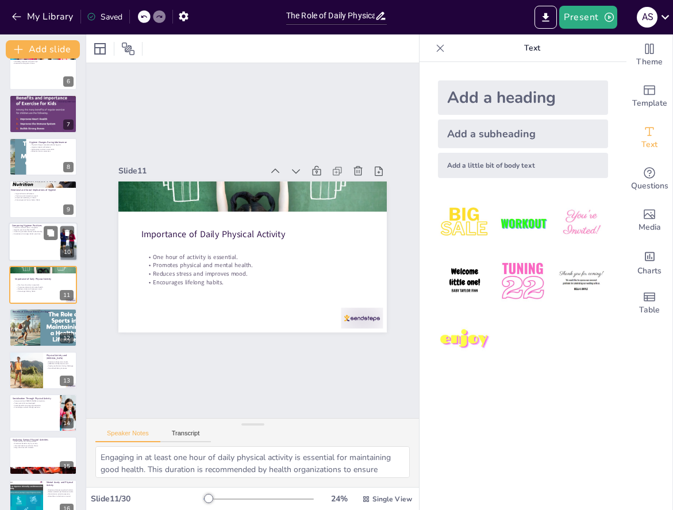
click at [32, 242] on div at bounding box center [43, 242] width 69 height 39
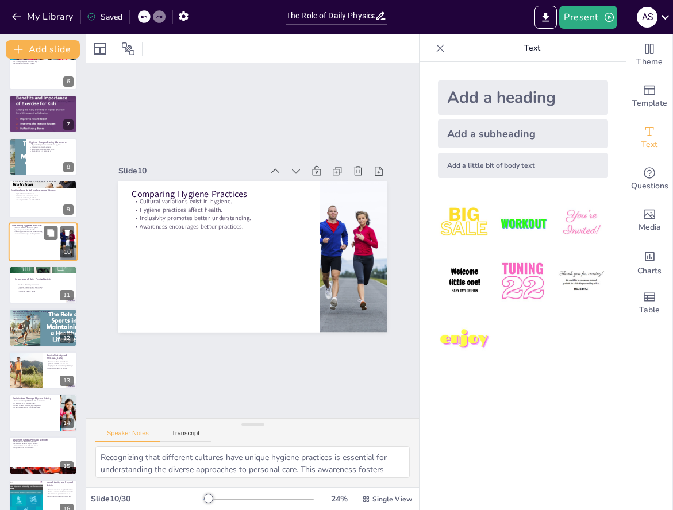
scroll to position [187, 0]
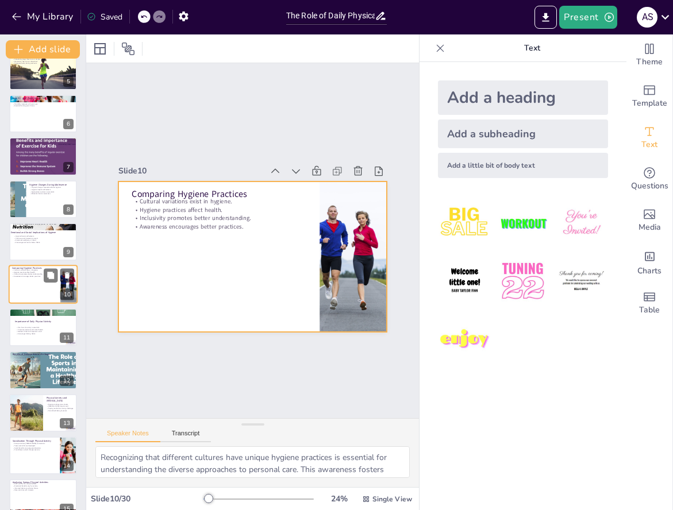
click at [48, 288] on div at bounding box center [43, 284] width 69 height 39
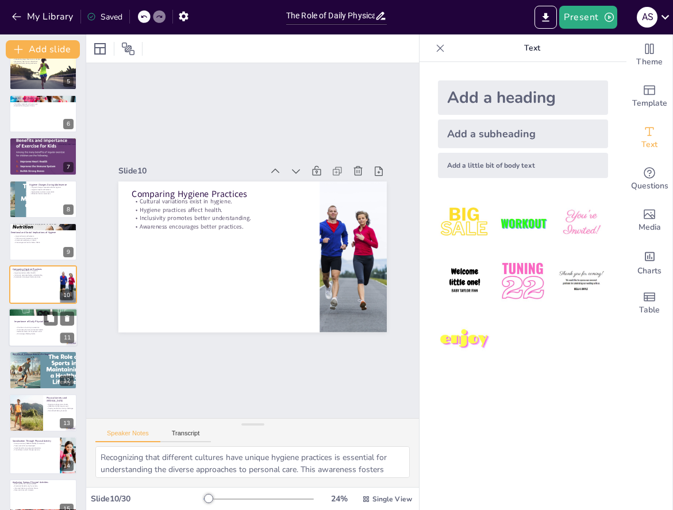
click at [33, 327] on p "One hour of activity is essential." at bounding box center [47, 327] width 62 height 2
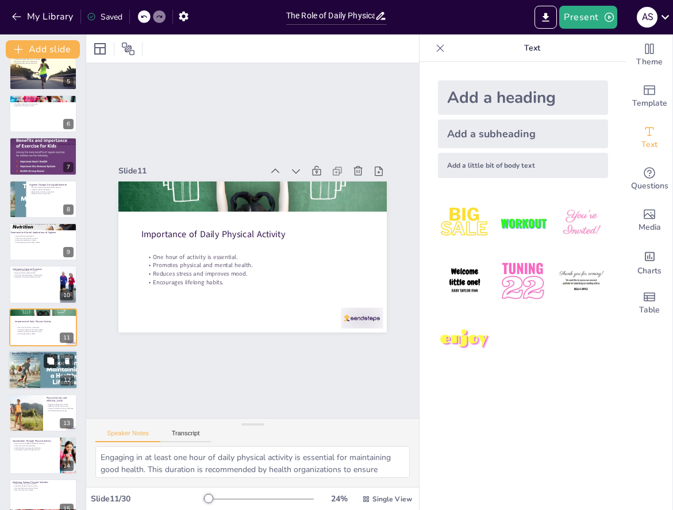
scroll to position [229, 0]
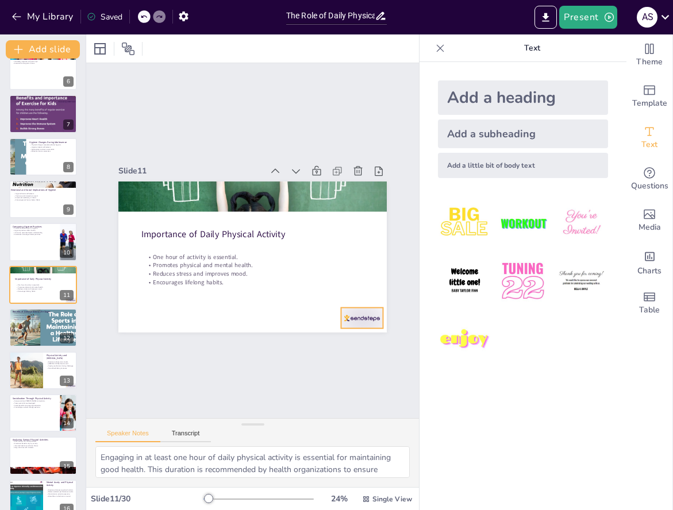
click at [361, 321] on div at bounding box center [362, 317] width 42 height 21
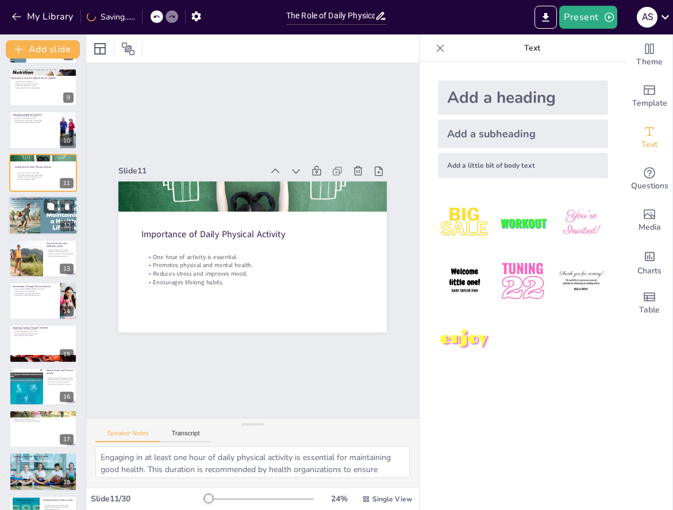
click at [31, 218] on div at bounding box center [43, 215] width 92 height 39
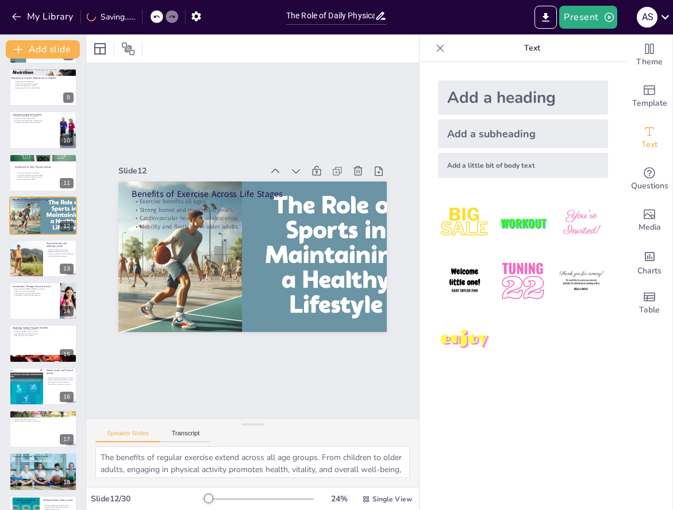
scroll to position [272, 0]
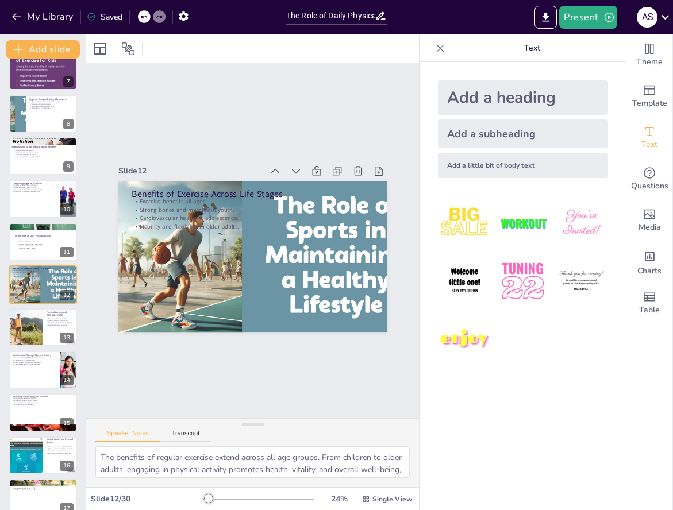
click at [230, 137] on div "Slide 1 The Role of Daily Physical Activity: Benefits for Lifelong Health and F…" at bounding box center [252, 241] width 368 height 388
click at [52, 333] on div at bounding box center [43, 327] width 69 height 39
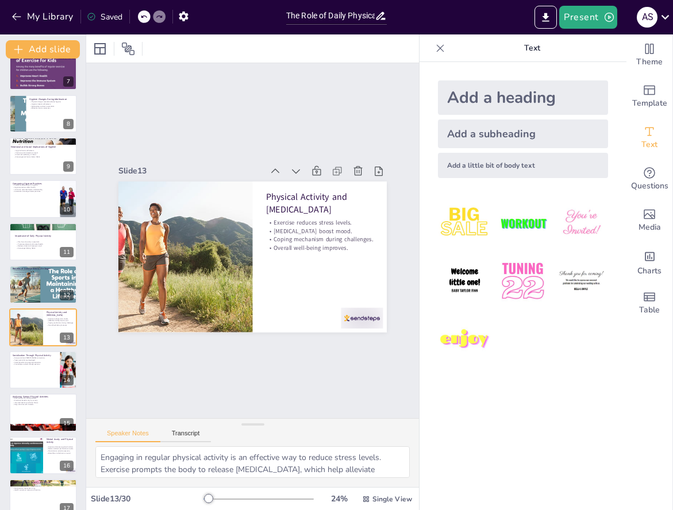
scroll to position [315, 0]
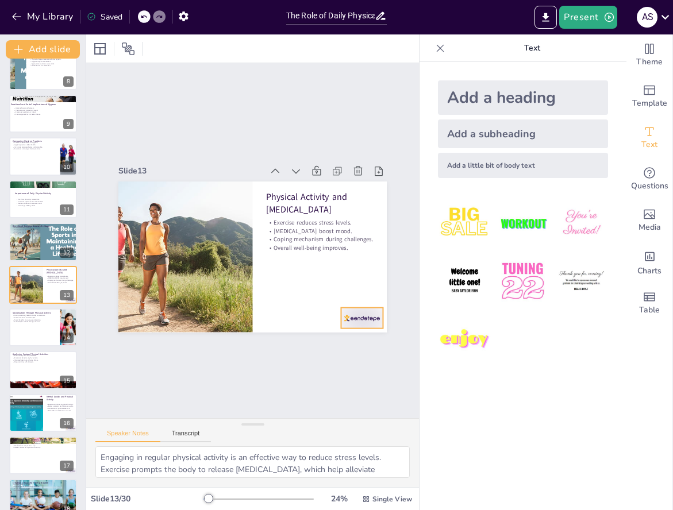
click at [366, 320] on div at bounding box center [362, 317] width 42 height 21
click at [22, 325] on div at bounding box center [43, 327] width 69 height 39
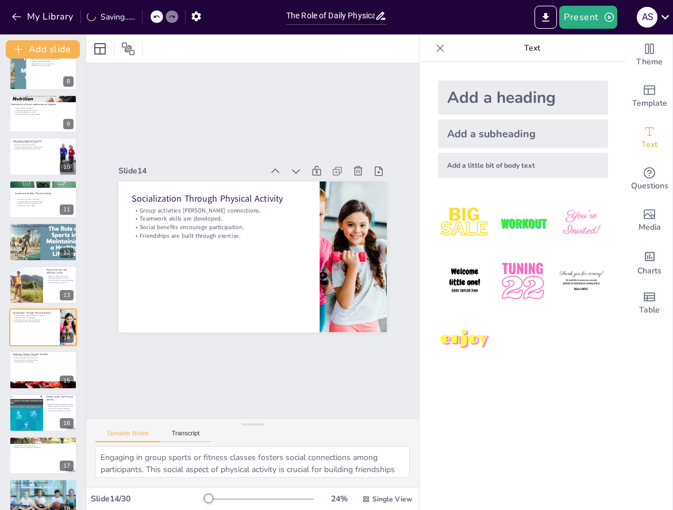
scroll to position [358, 0]
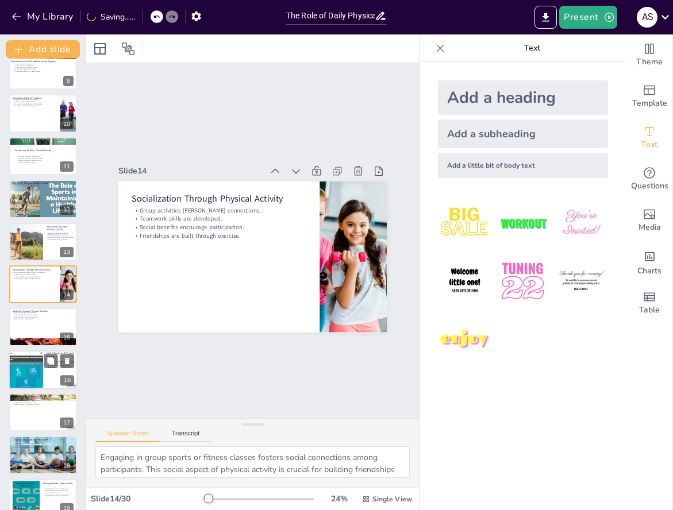
click at [33, 359] on div at bounding box center [26, 369] width 59 height 39
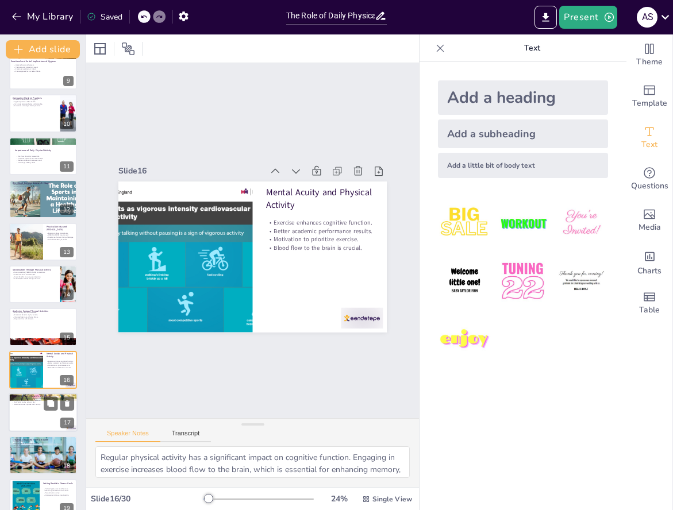
scroll to position [443, 0]
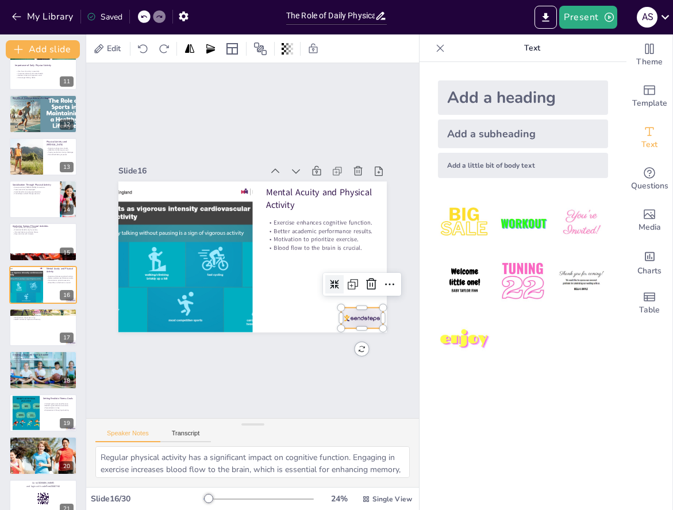
click at [229, 345] on div at bounding box center [212, 368] width 33 height 47
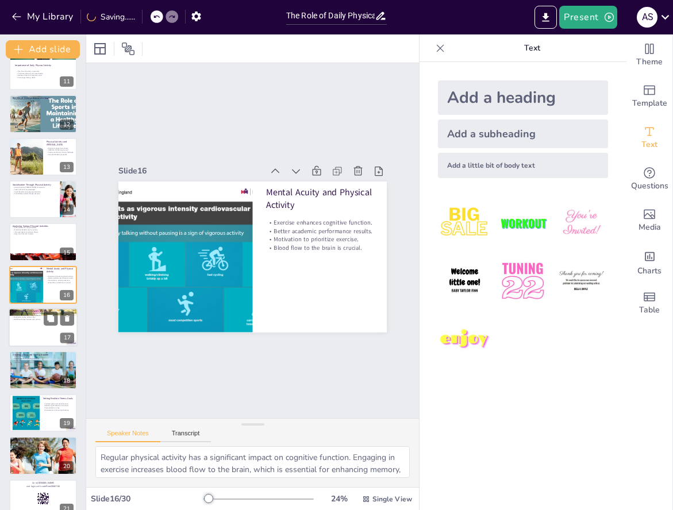
click at [48, 330] on div at bounding box center [43, 327] width 69 height 39
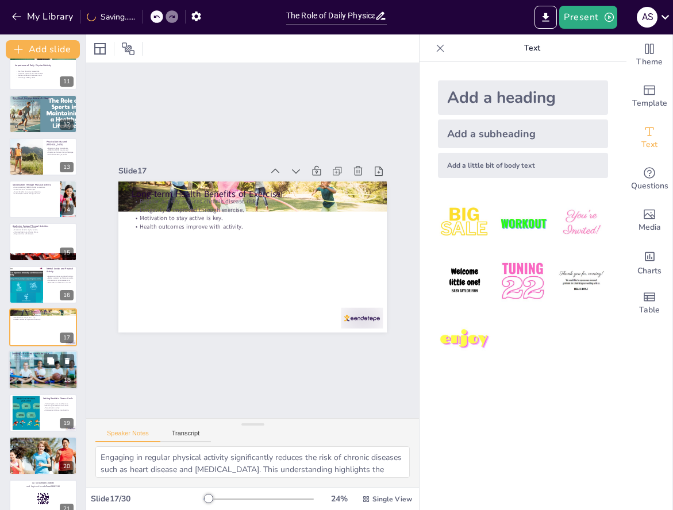
scroll to position [486, 0]
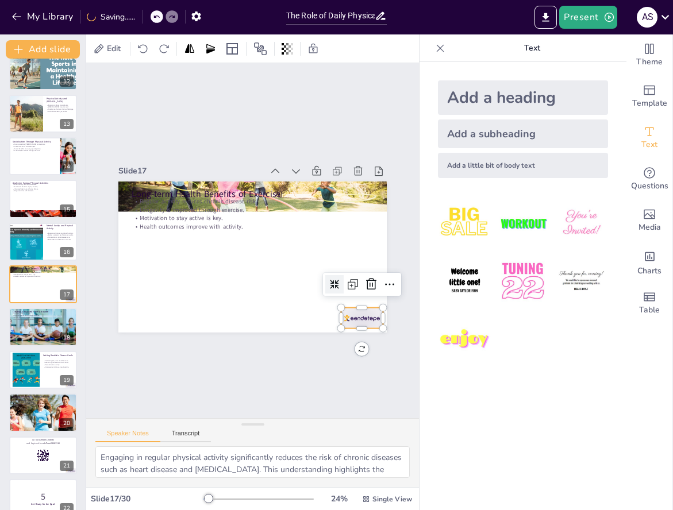
click at [361, 315] on div at bounding box center [362, 317] width 42 height 21
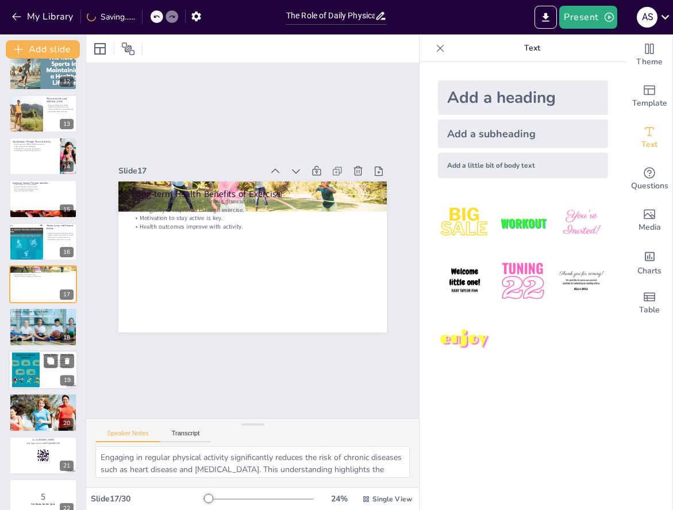
click at [42, 381] on div at bounding box center [43, 369] width 69 height 39
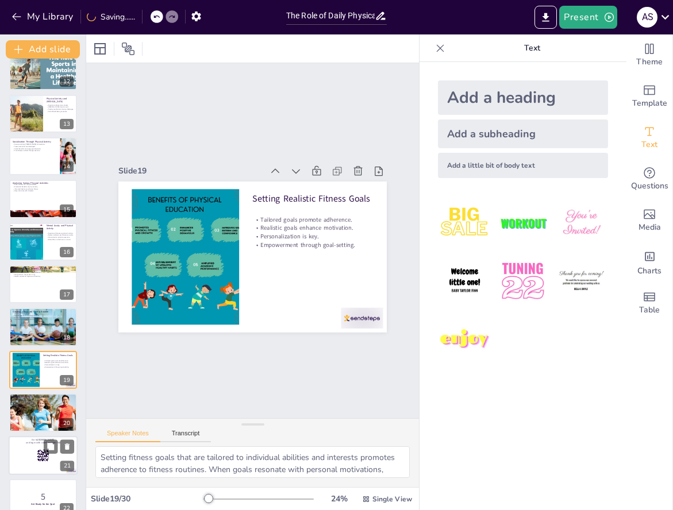
scroll to position [571, 0]
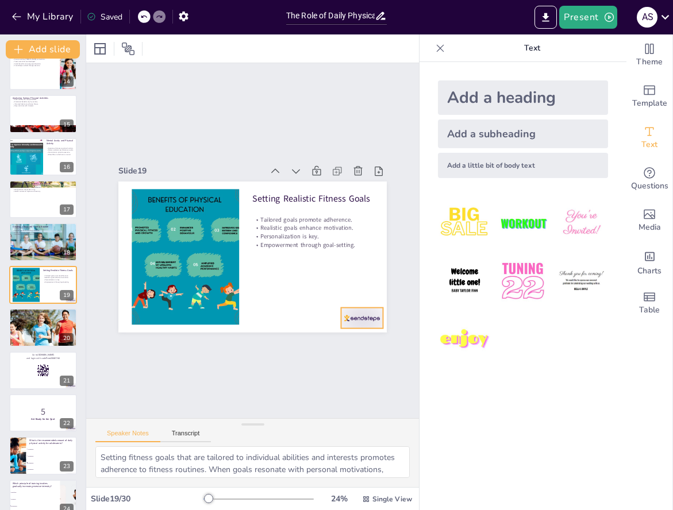
click at [362, 323] on div at bounding box center [362, 317] width 42 height 21
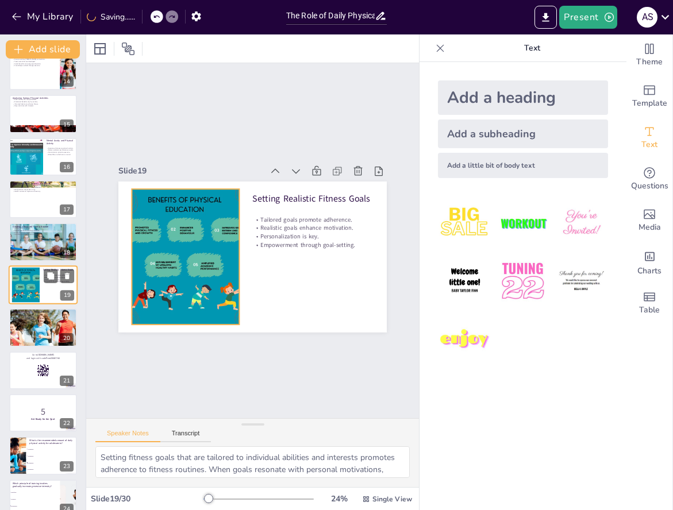
click at [37, 300] on div at bounding box center [25, 284] width 35 height 35
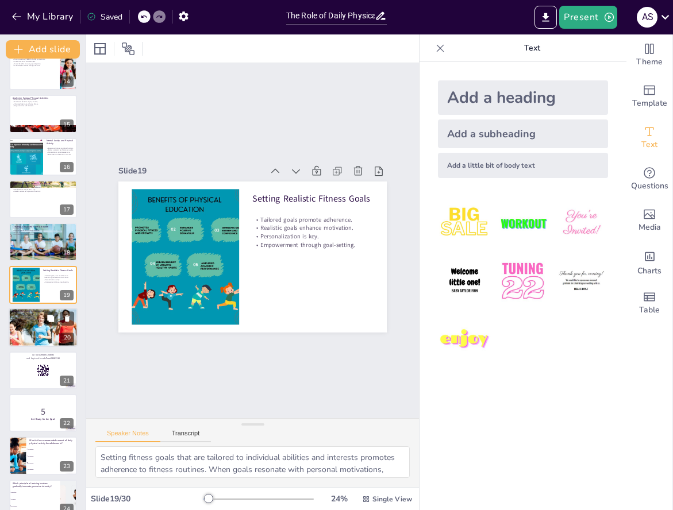
click at [37, 336] on div at bounding box center [43, 327] width 83 height 39
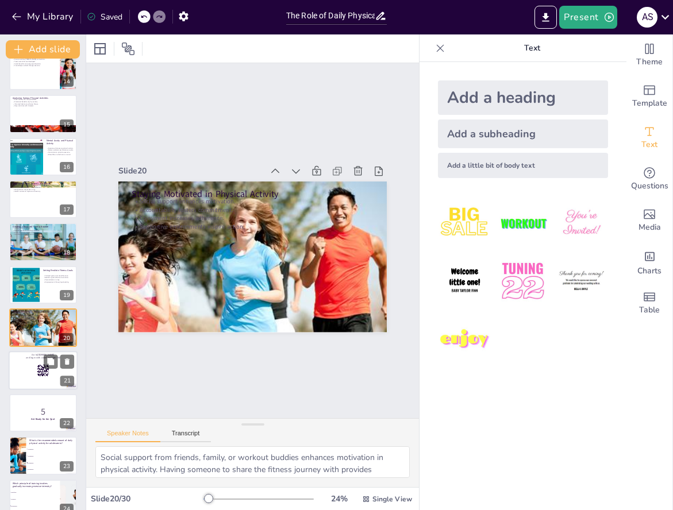
scroll to position [614, 0]
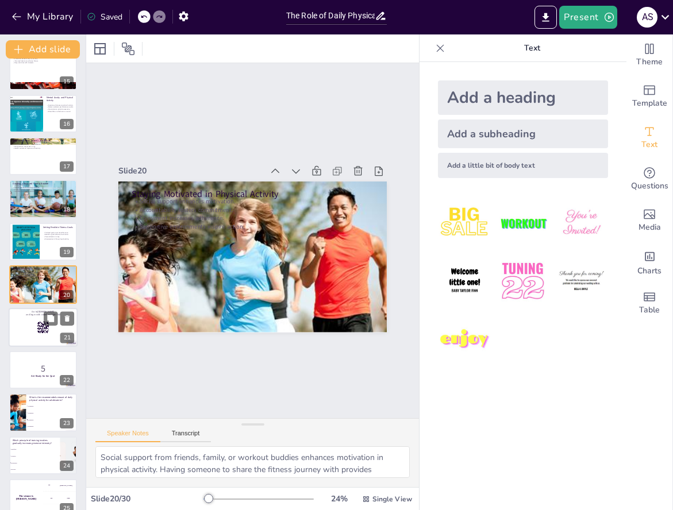
click at [31, 331] on div at bounding box center [43, 327] width 69 height 39
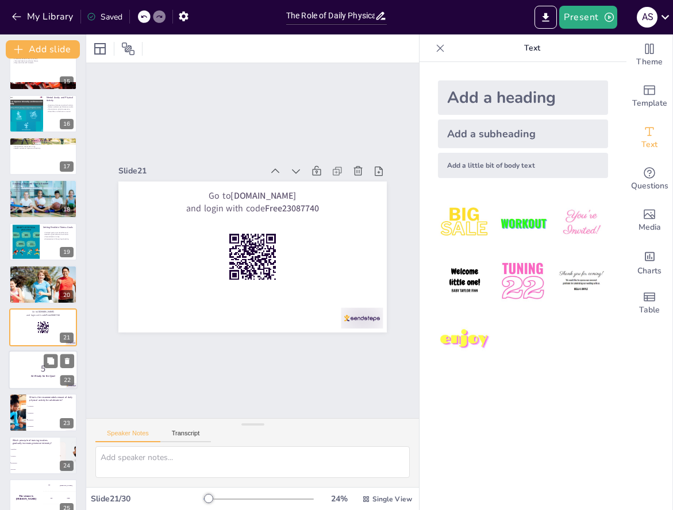
scroll to position [657, 0]
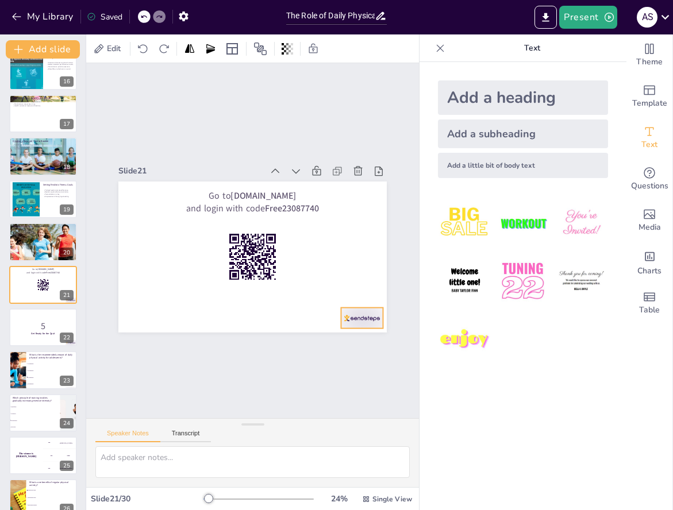
click at [377, 316] on div at bounding box center [362, 317] width 42 height 21
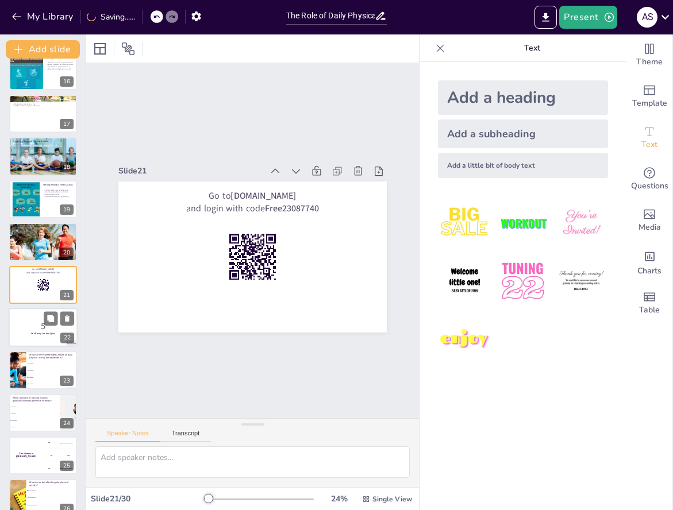
click at [37, 331] on p "5" at bounding box center [43, 326] width 62 height 13
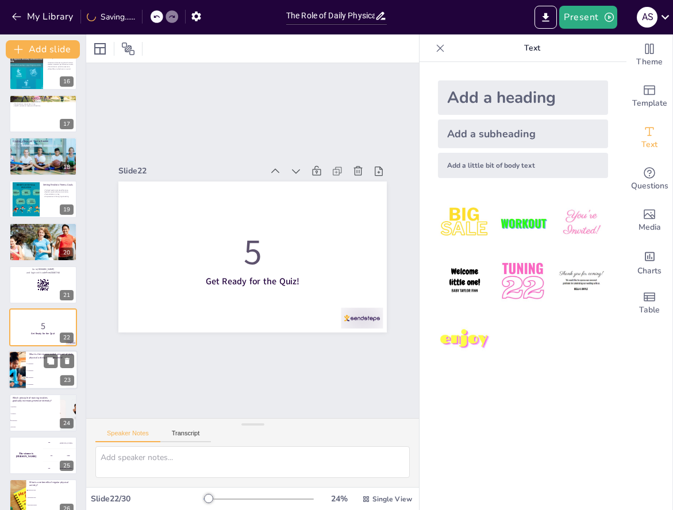
scroll to position [700, 0]
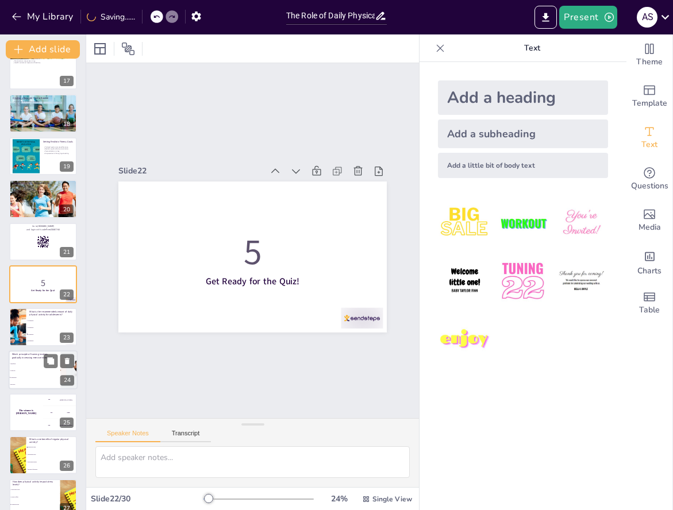
click at [43, 367] on ul "Specificity Overload Progression Recovery" at bounding box center [35, 374] width 52 height 28
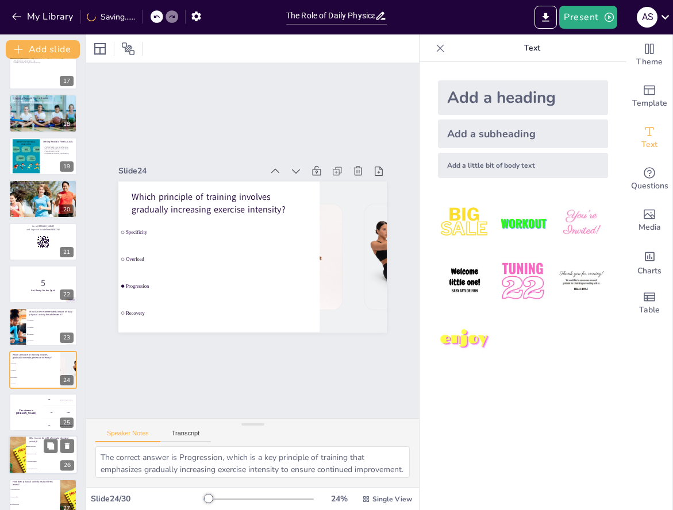
scroll to position [785, 0]
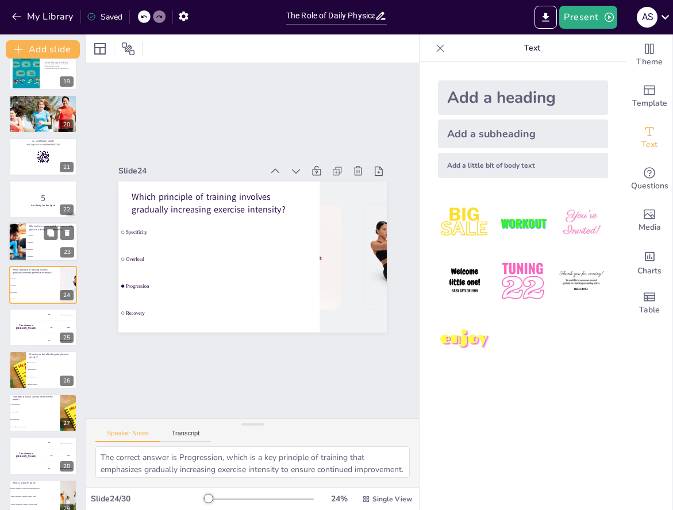
click at [47, 246] on li "60 minutes" at bounding box center [52, 249] width 52 height 7
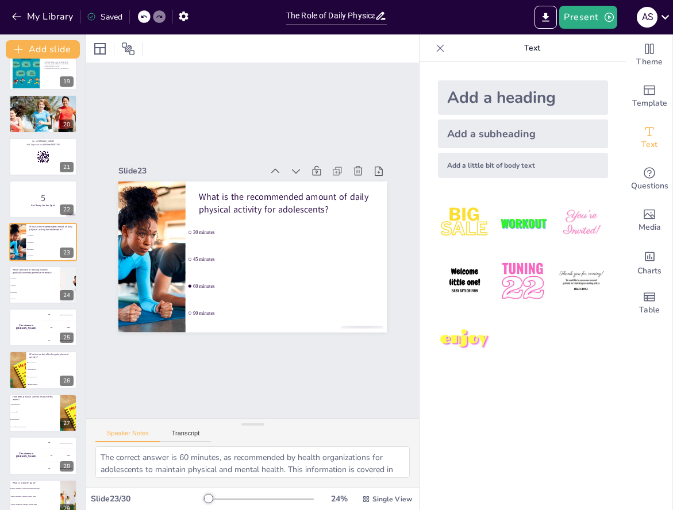
scroll to position [742, 0]
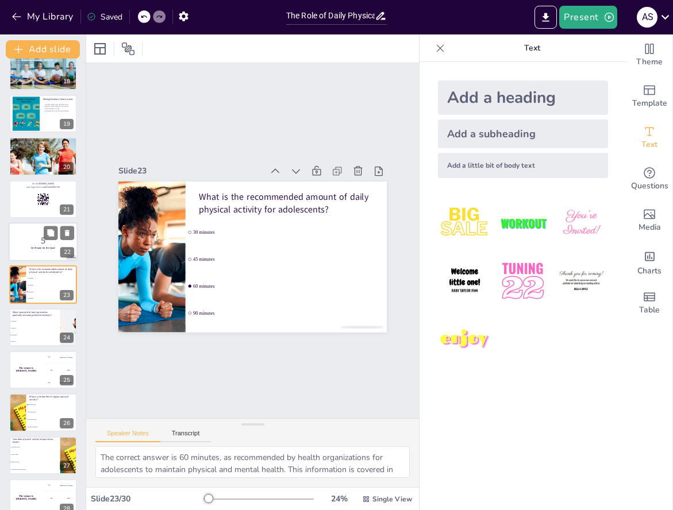
click at [32, 244] on p "5" at bounding box center [43, 240] width 62 height 13
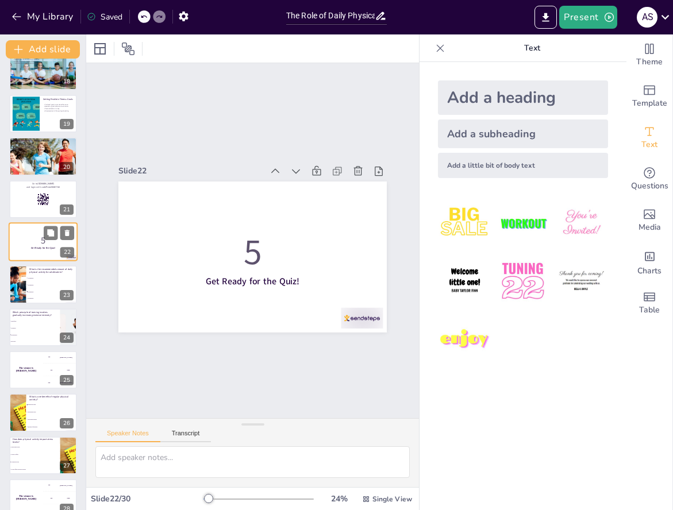
scroll to position [700, 0]
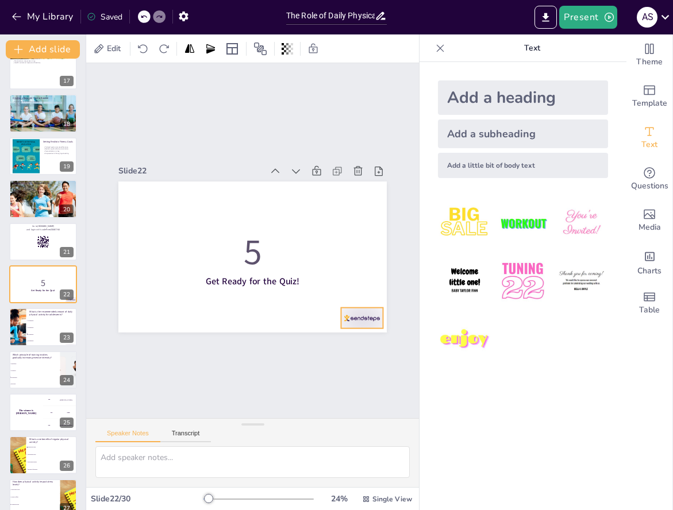
click at [361, 311] on div at bounding box center [362, 317] width 42 height 21
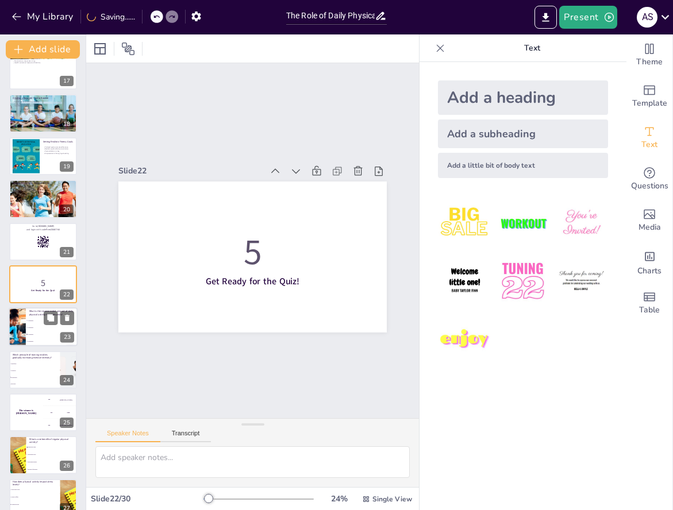
click at [36, 316] on p "What is the recommended amount of daily physical activity for adolescents?" at bounding box center [51, 313] width 45 height 6
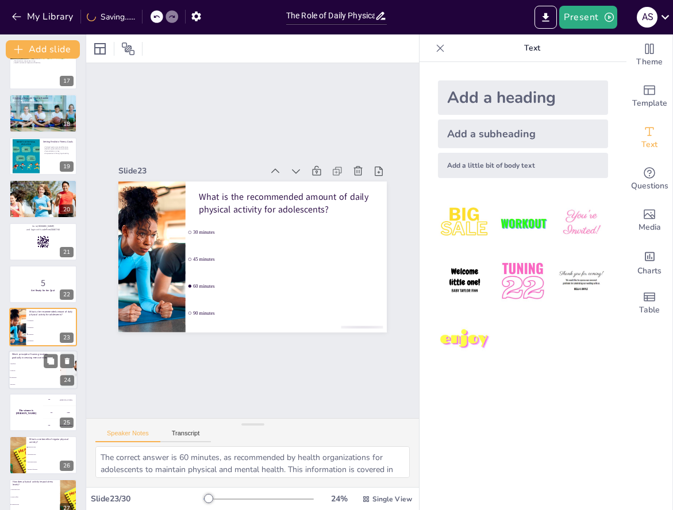
scroll to position [742, 0]
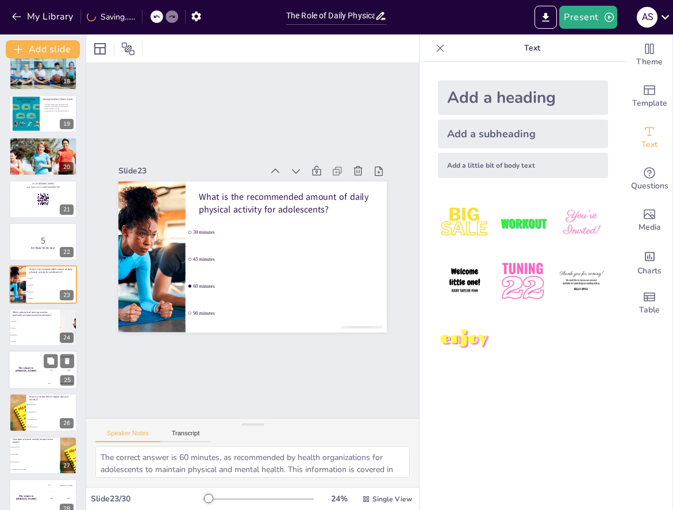
click at [38, 370] on h4 "The winner is [PERSON_NAME]" at bounding box center [26, 370] width 34 height 6
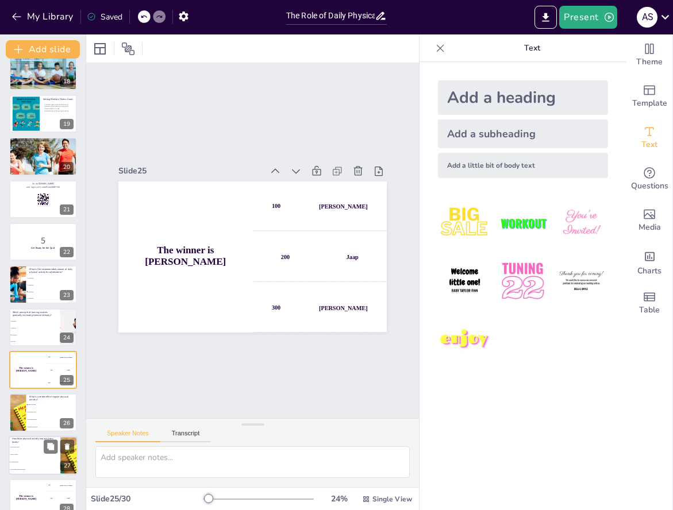
scroll to position [828, 0]
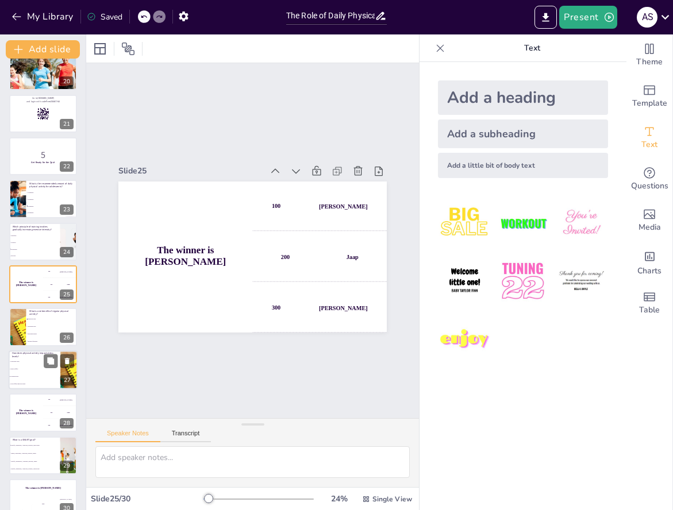
click at [41, 372] on li "It has no effect" at bounding box center [35, 368] width 52 height 7
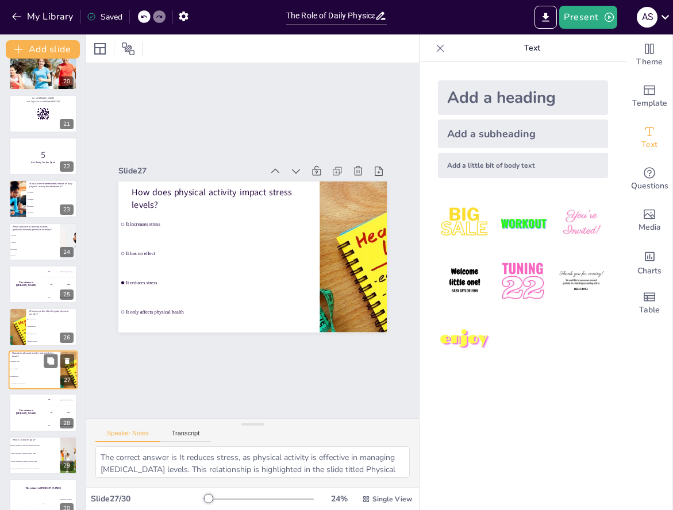
scroll to position [844, 0]
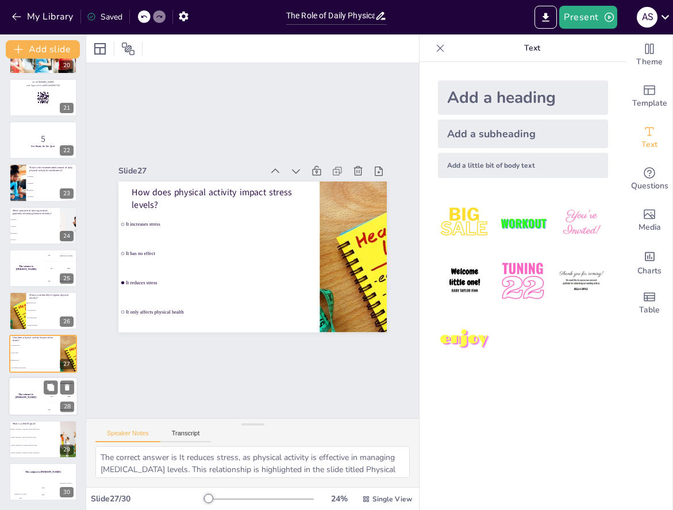
click at [45, 400] on div "200 Jaap" at bounding box center [60, 396] width 34 height 13
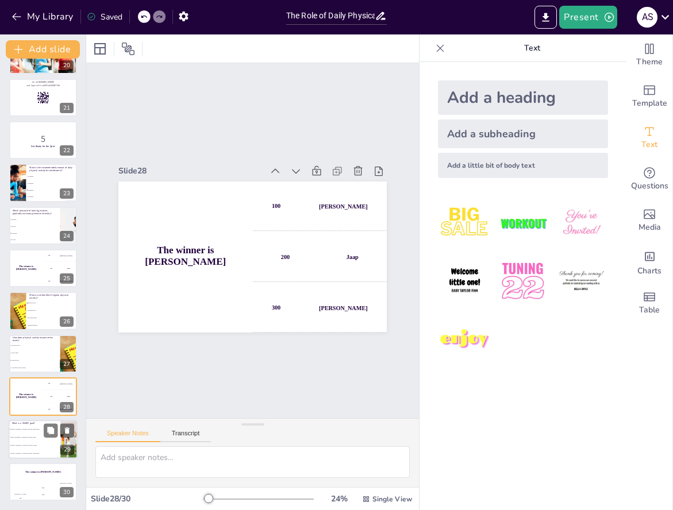
click at [43, 439] on li "Simple, Measurable, Achievable, Relevant, Timely" at bounding box center [35, 437] width 52 height 8
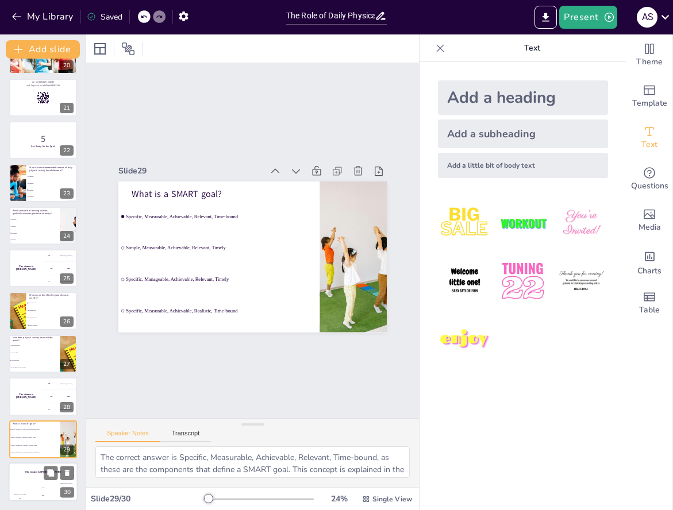
click at [39, 482] on div "The winner is [PERSON_NAME]" at bounding box center [43, 472] width 69 height 20
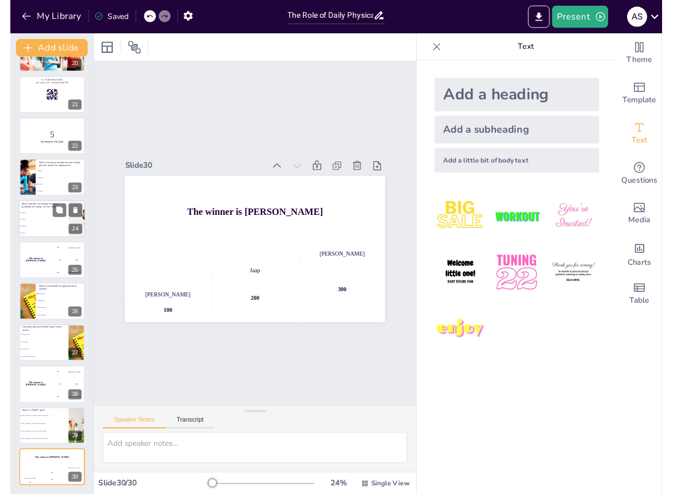
scroll to position [0, 0]
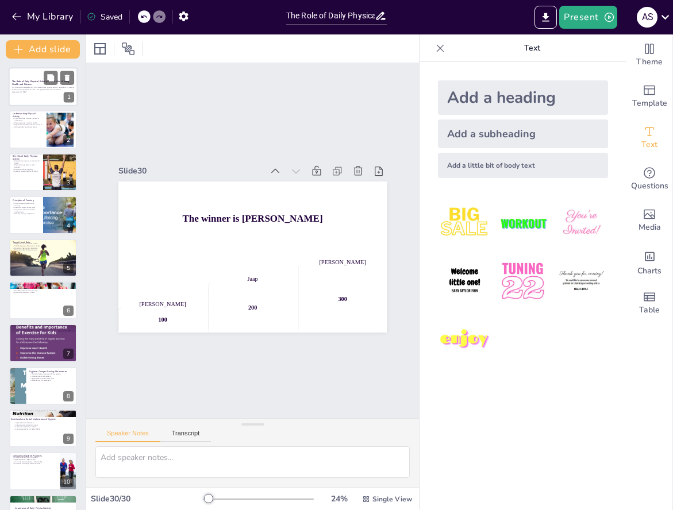
click at [38, 75] on div at bounding box center [43, 86] width 69 height 39
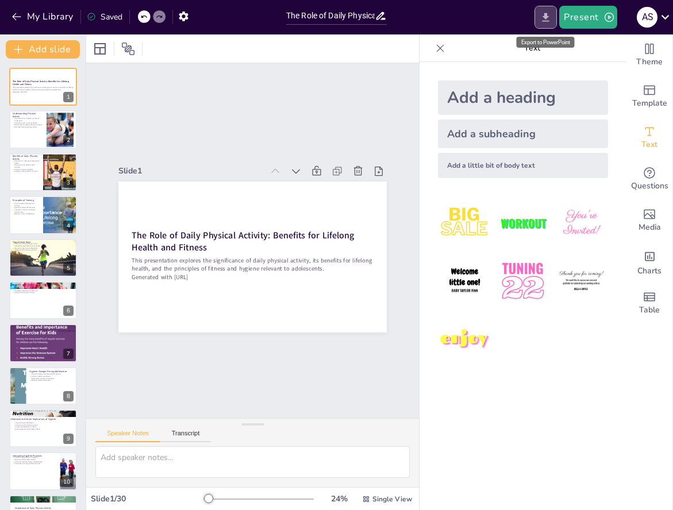
click at [549, 18] on icon "Export to PowerPoint" at bounding box center [545, 17] width 12 height 12
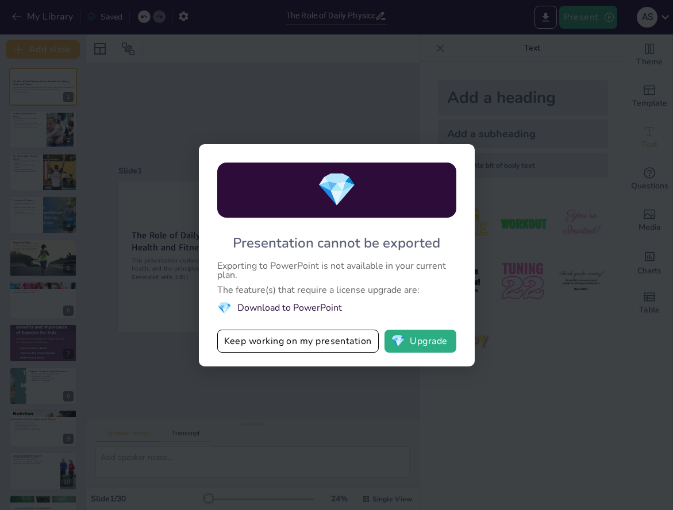
click at [326, 308] on li "💎 Download to PowerPoint" at bounding box center [336, 308] width 239 height 16
click at [423, 346] on button "💎 Upgrade" at bounding box center [420, 341] width 72 height 23
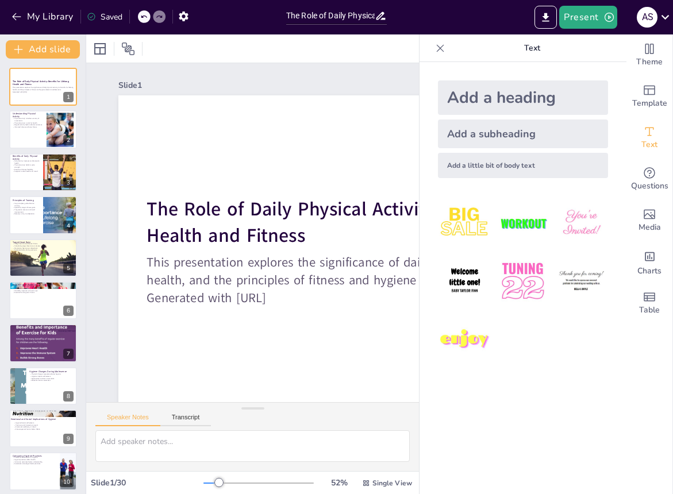
click at [444, 47] on icon at bounding box center [439, 48] width 11 height 11
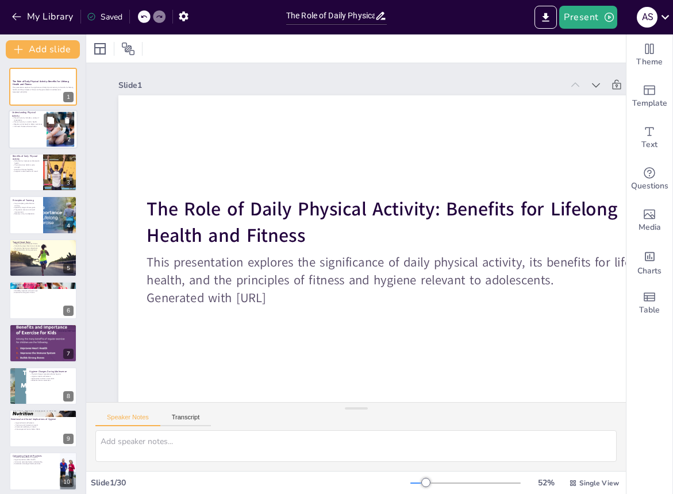
click at [34, 130] on div at bounding box center [43, 129] width 69 height 39
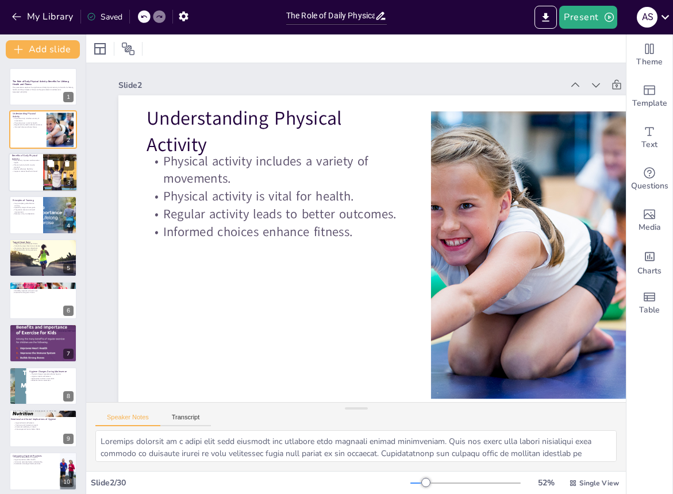
click at [28, 176] on div at bounding box center [43, 172] width 69 height 39
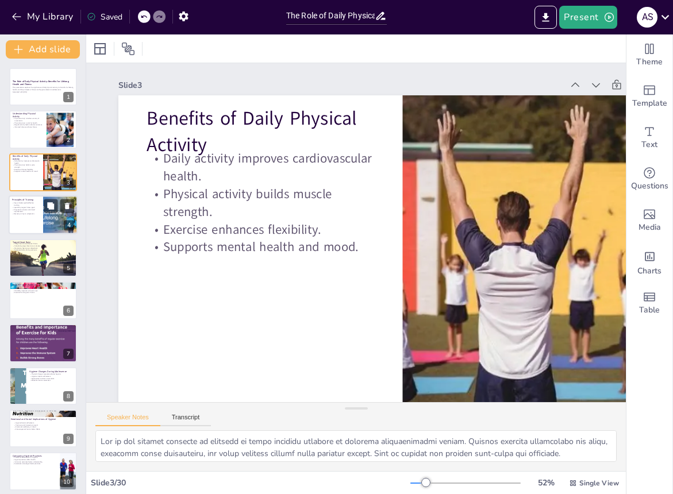
click at [28, 218] on div at bounding box center [43, 214] width 69 height 39
